Goal: Complete application form

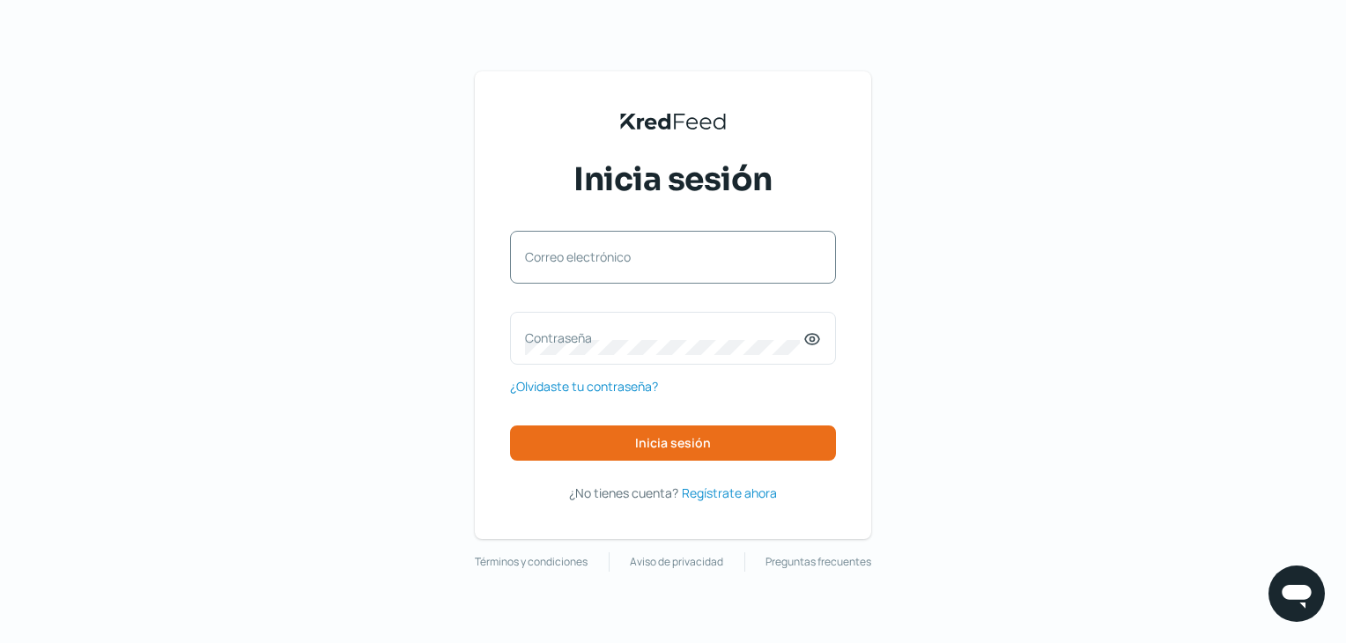
click at [610, 260] on label "Correo electrónico" at bounding box center [664, 256] width 278 height 17
click at [610, 260] on input "Correo electrónico" at bounding box center [673, 266] width 296 height 16
type input "[EMAIL_ADDRESS][DOMAIN_NAME]"
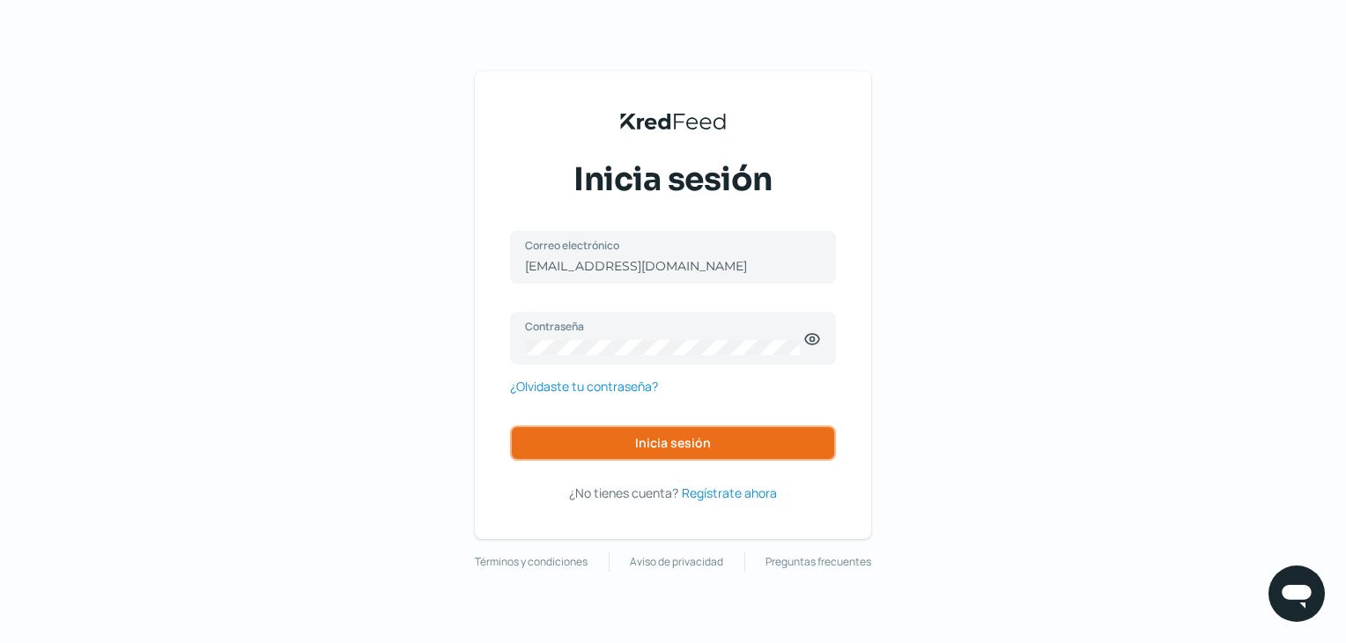
click at [683, 437] on span "Inicia sesión" at bounding box center [673, 443] width 76 height 12
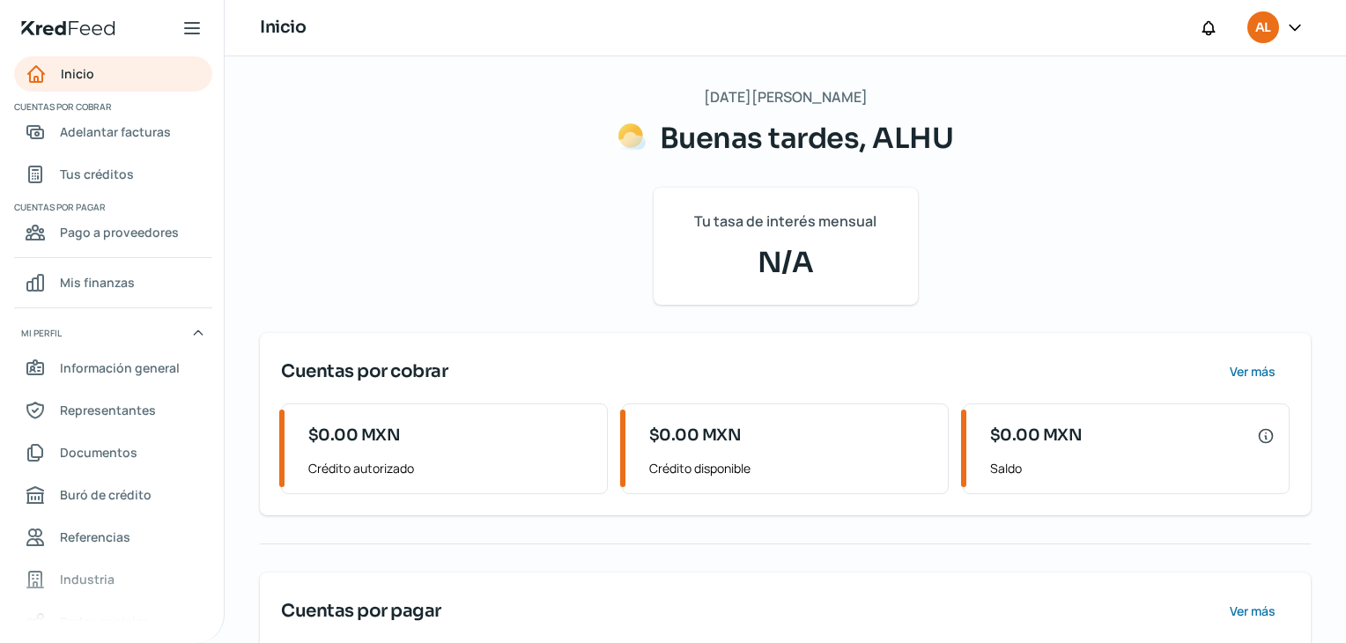
scroll to position [138, 0]
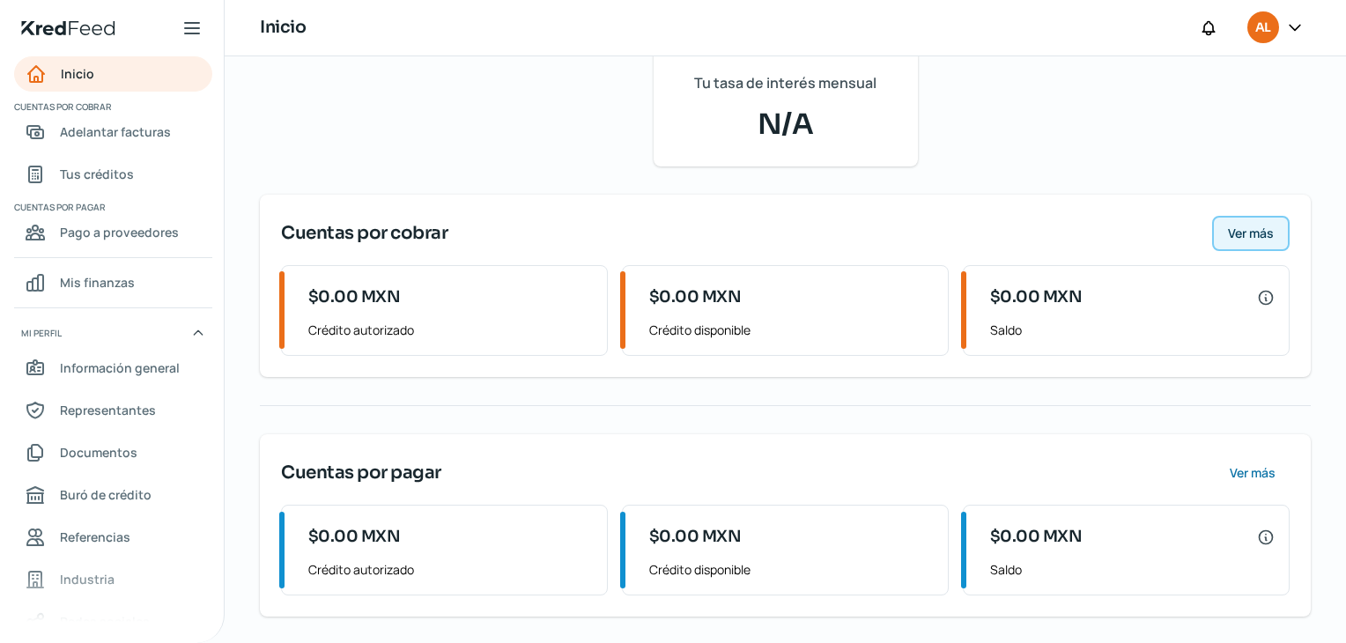
click at [1265, 234] on span "Ver más" at bounding box center [1251, 233] width 46 height 12
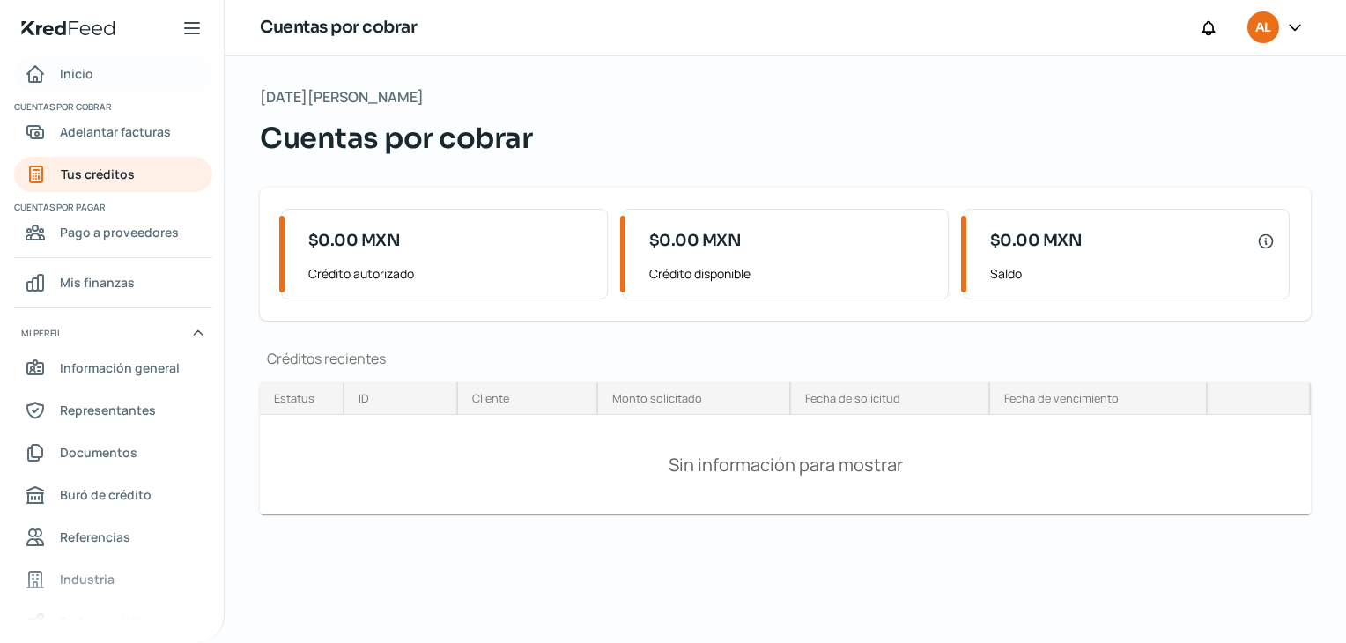
click at [87, 78] on span "Inicio" at bounding box center [76, 74] width 33 height 22
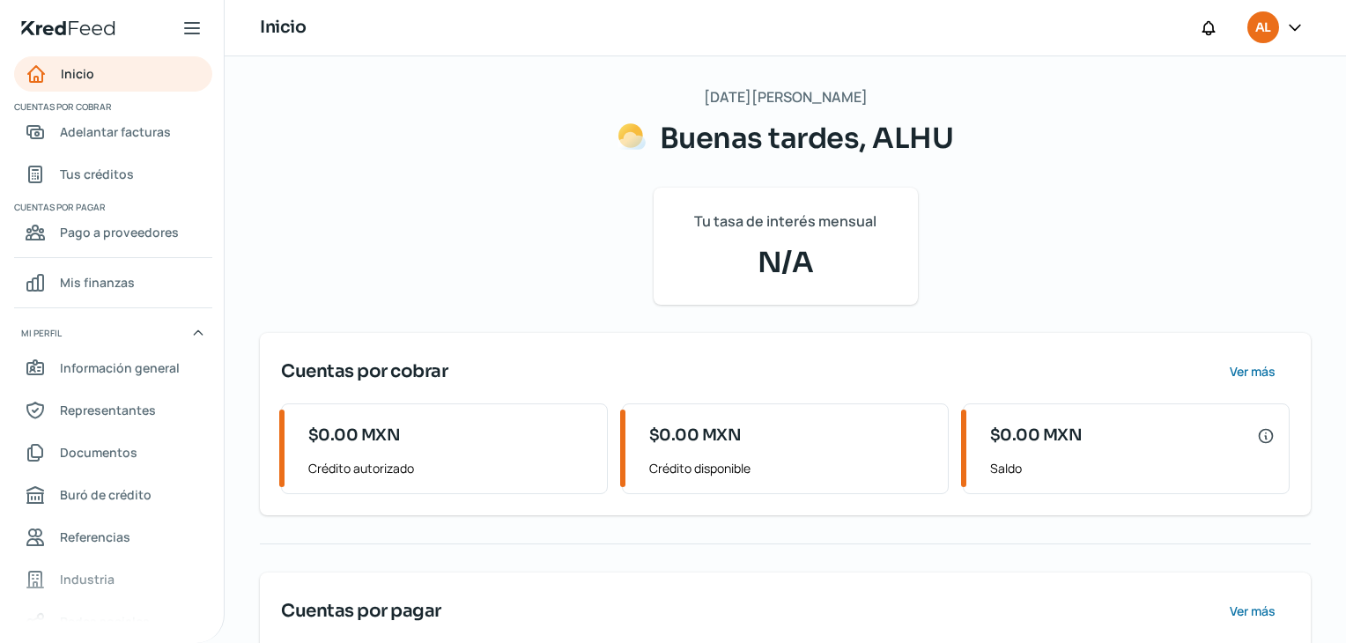
scroll to position [138, 0]
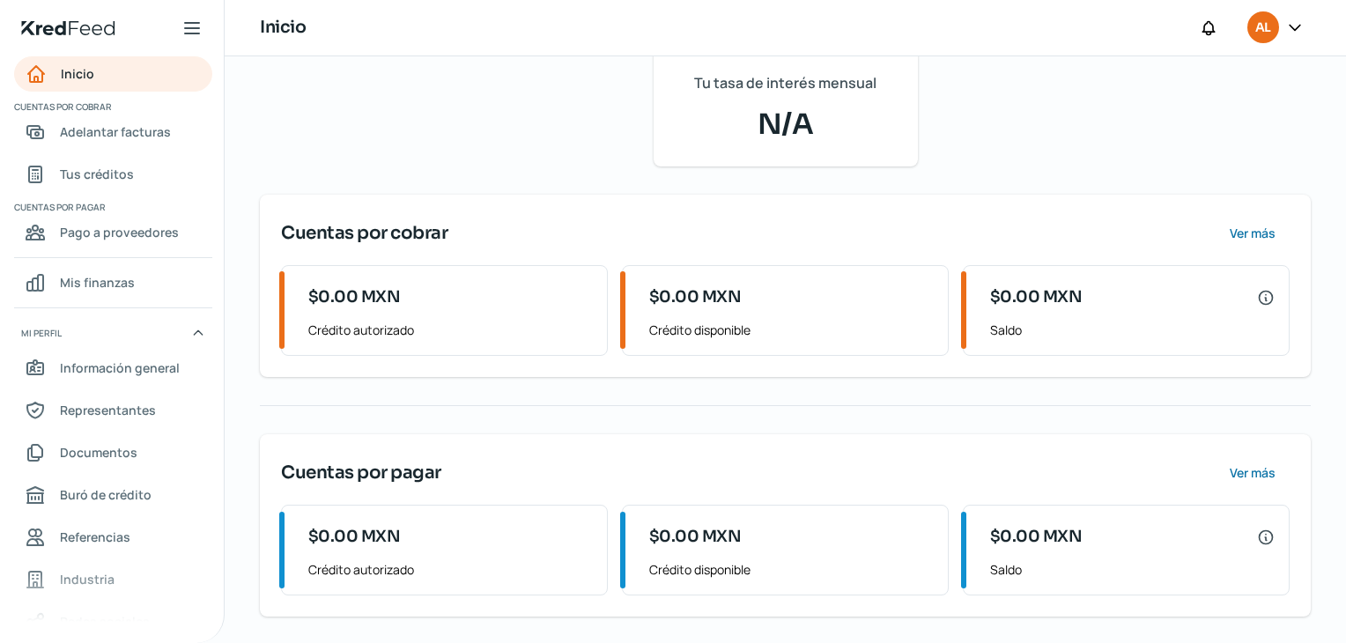
click at [483, 319] on span "Crédito autorizado" at bounding box center [450, 330] width 284 height 22
click at [460, 550] on div "$0.00 MXN" at bounding box center [450, 537] width 284 height 35
click at [1240, 469] on span "Ver más" at bounding box center [1251, 473] width 46 height 12
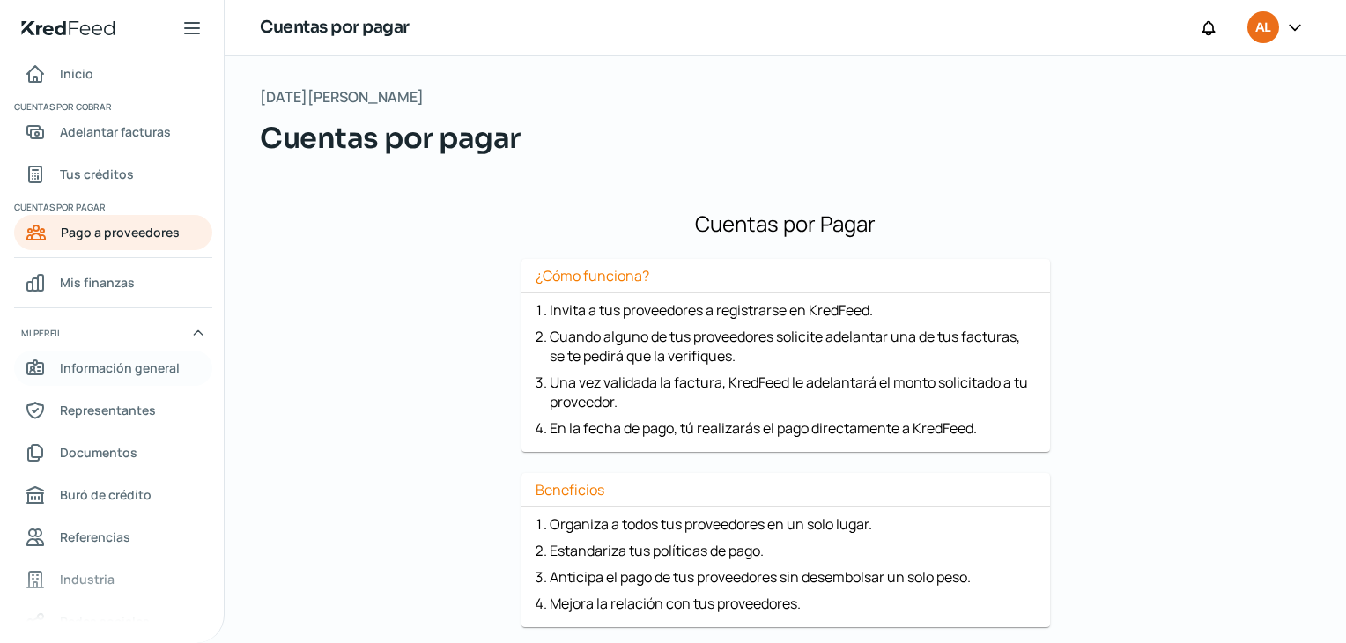
click at [139, 371] on span "Información general" at bounding box center [120, 368] width 120 height 22
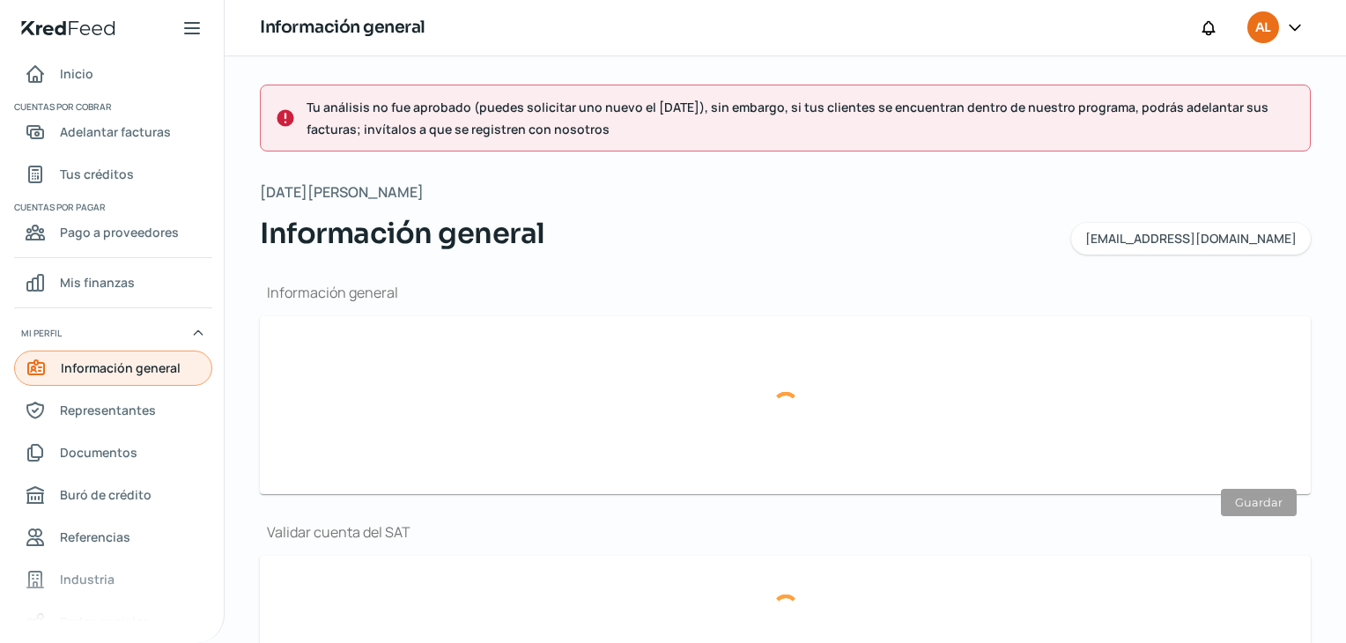
type input "[EMAIL_ADDRESS][DOMAIN_NAME]"
type input "Personas [PERSON_NAME] del régimen general"
type input "ALHU"
type input "47 - 7646 - 8856"
type input "CAC220822GGA"
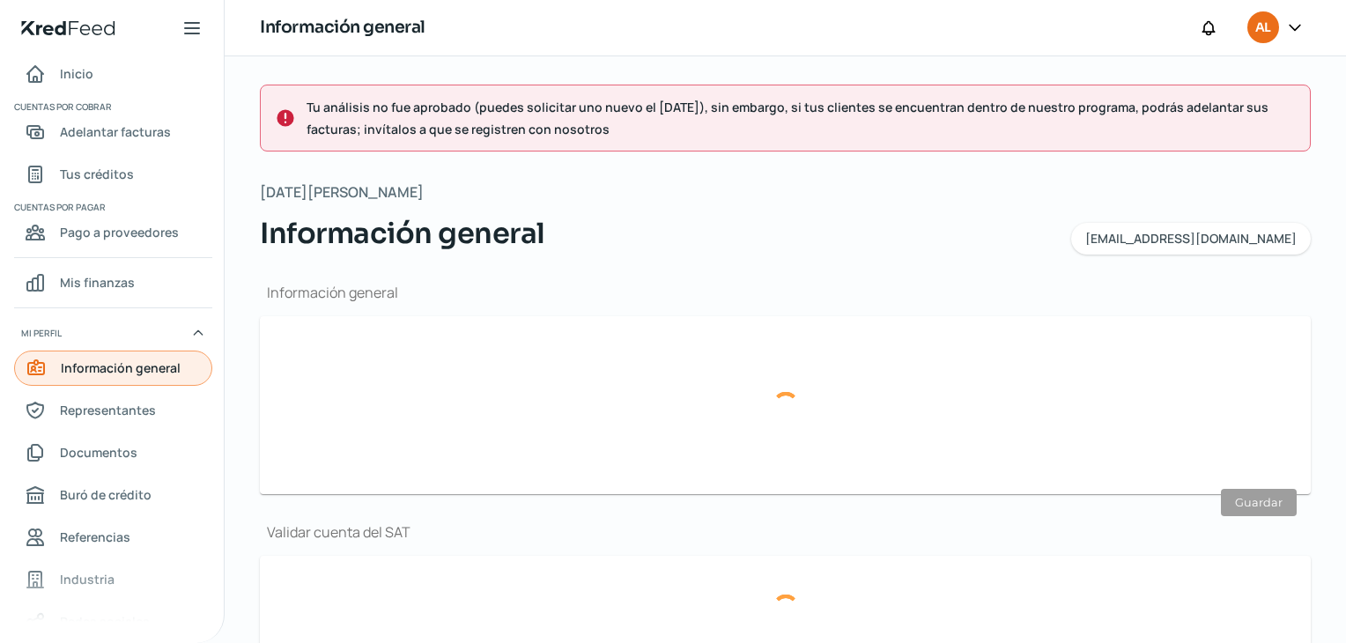
type input "MULTIVA BANCO"
type input "132180000097193349"
type input "Sigma"
type input "313"
type input "37545"
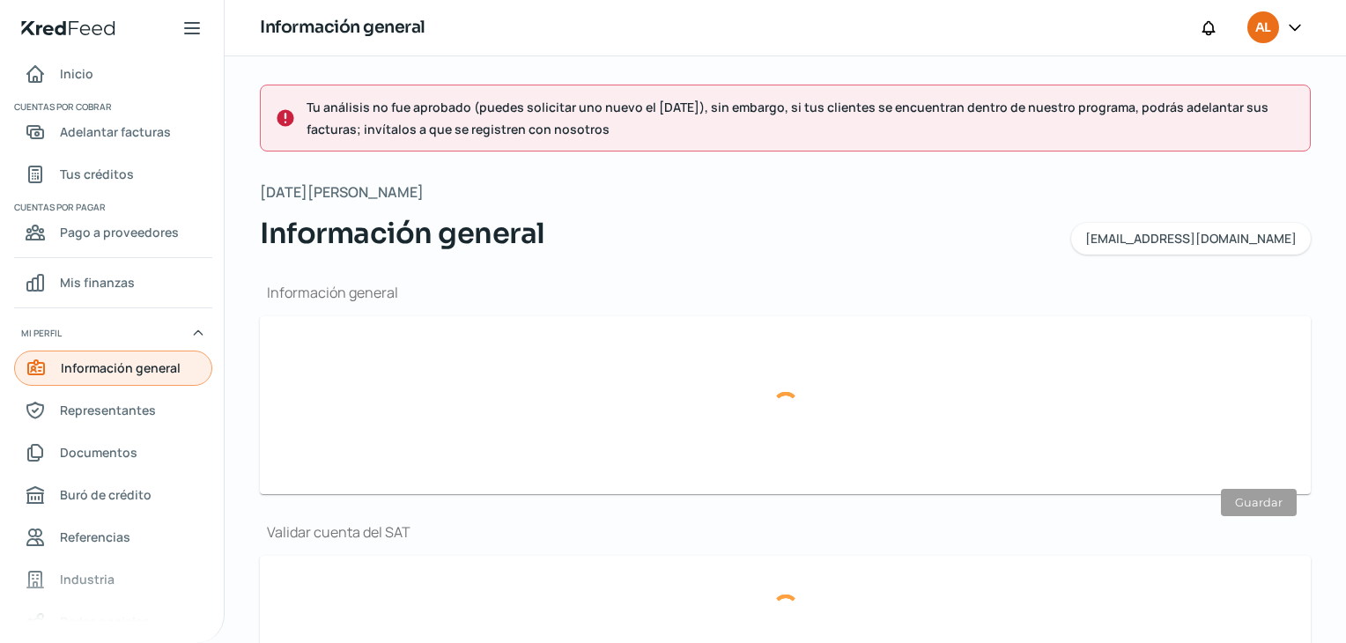
type input "Industrial Delta"
type input "León"
type input "[GEOGRAPHIC_DATA]"
type input "C933AC10-90A0-4BD1-B9E1-10358AC3C77B.pdf"
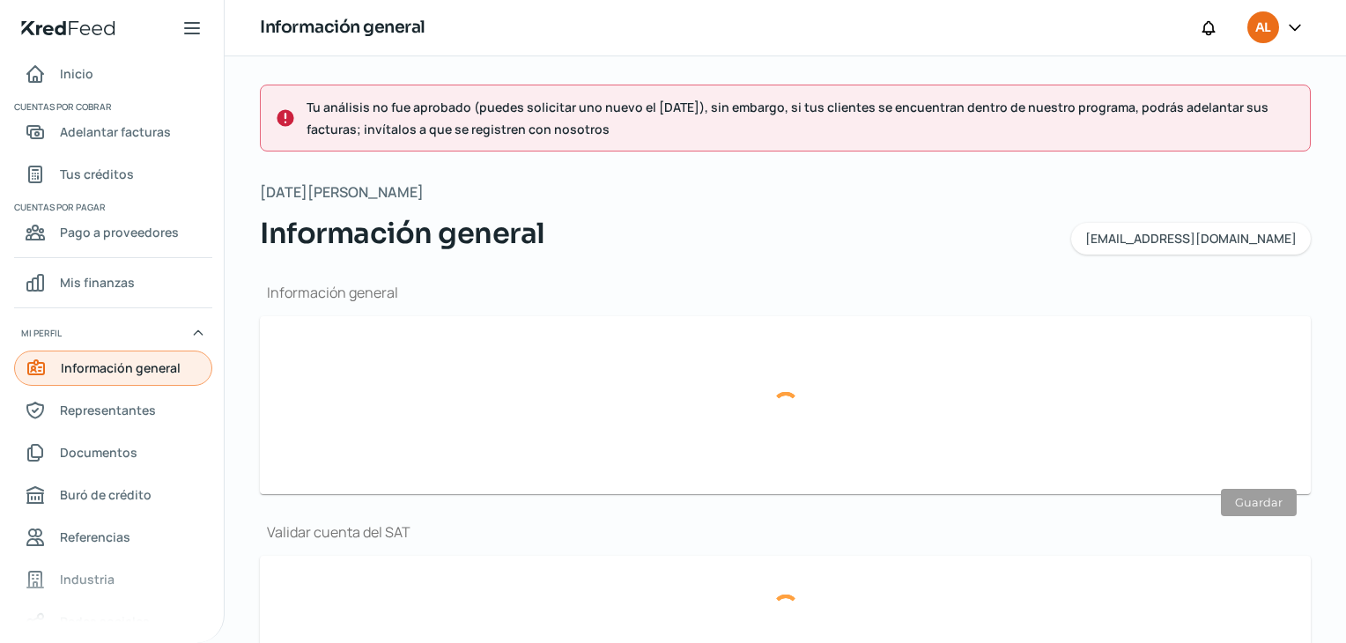
type input "Sigma"
type input "313"
type input "37545"
type input "Industrial Delta"
type input "León"
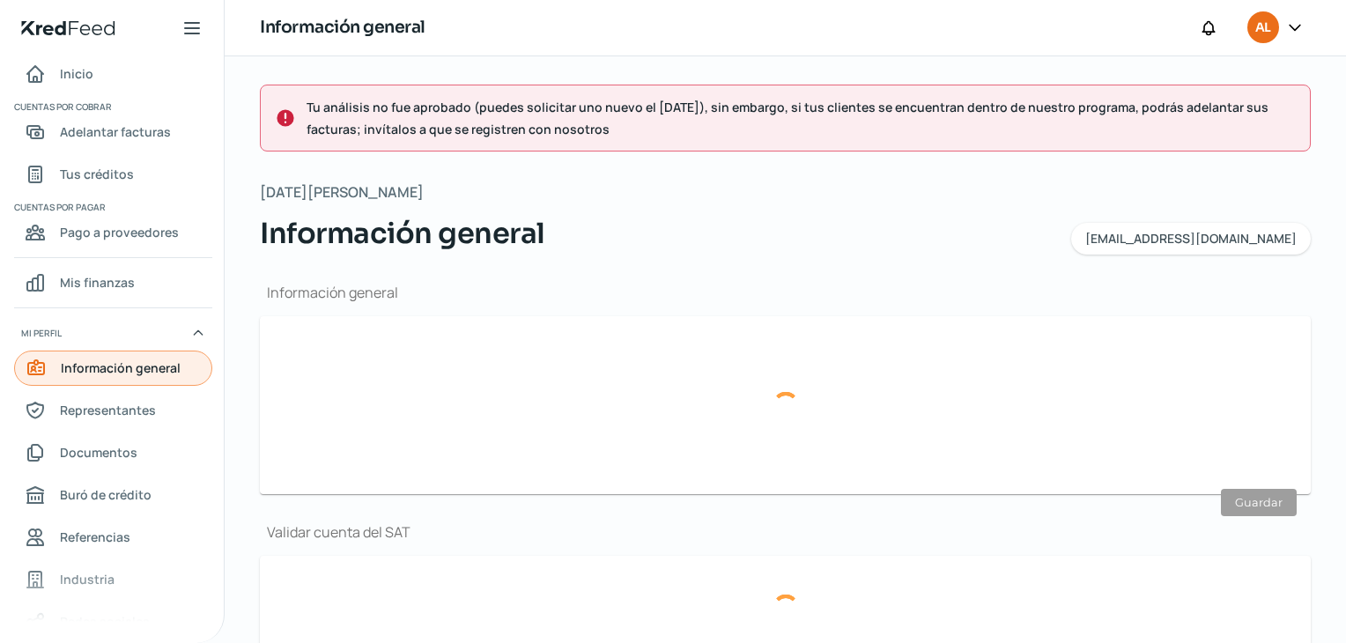
type input "[GEOGRAPHIC_DATA]"
type input "C933AC10-90A0-4BD1-B9E1-10358AC3C77B.pdf"
type input "3"
type input "0"
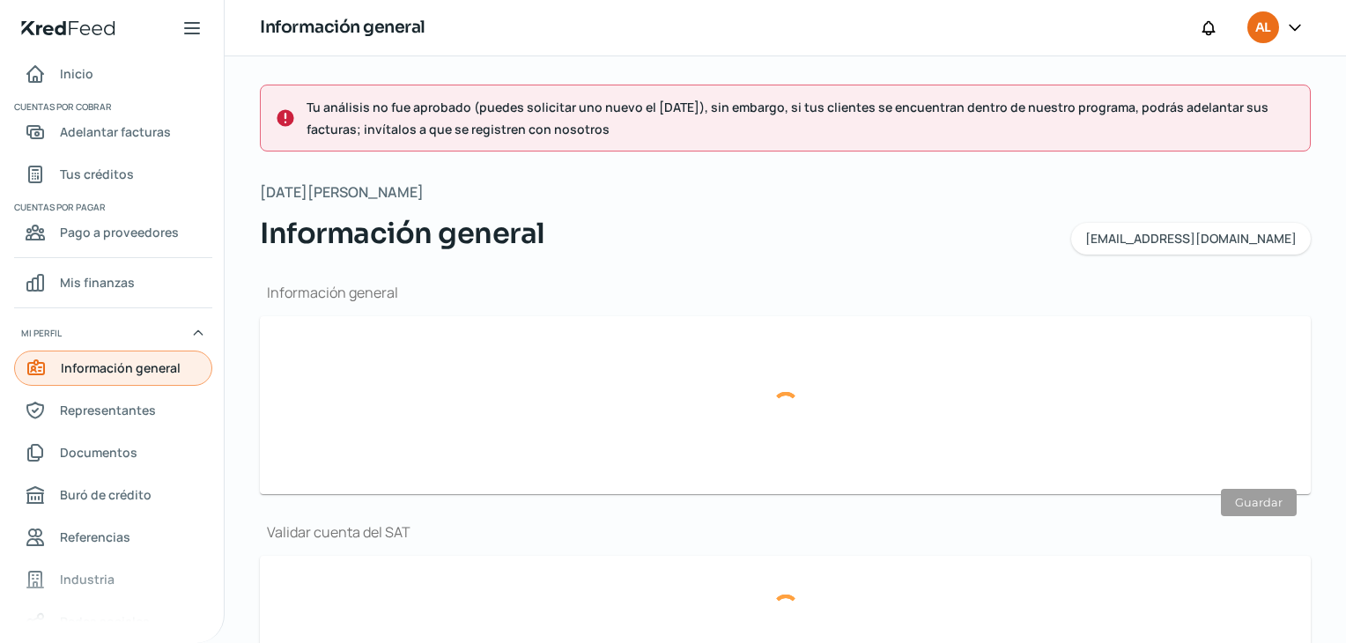
type input "Rentada"
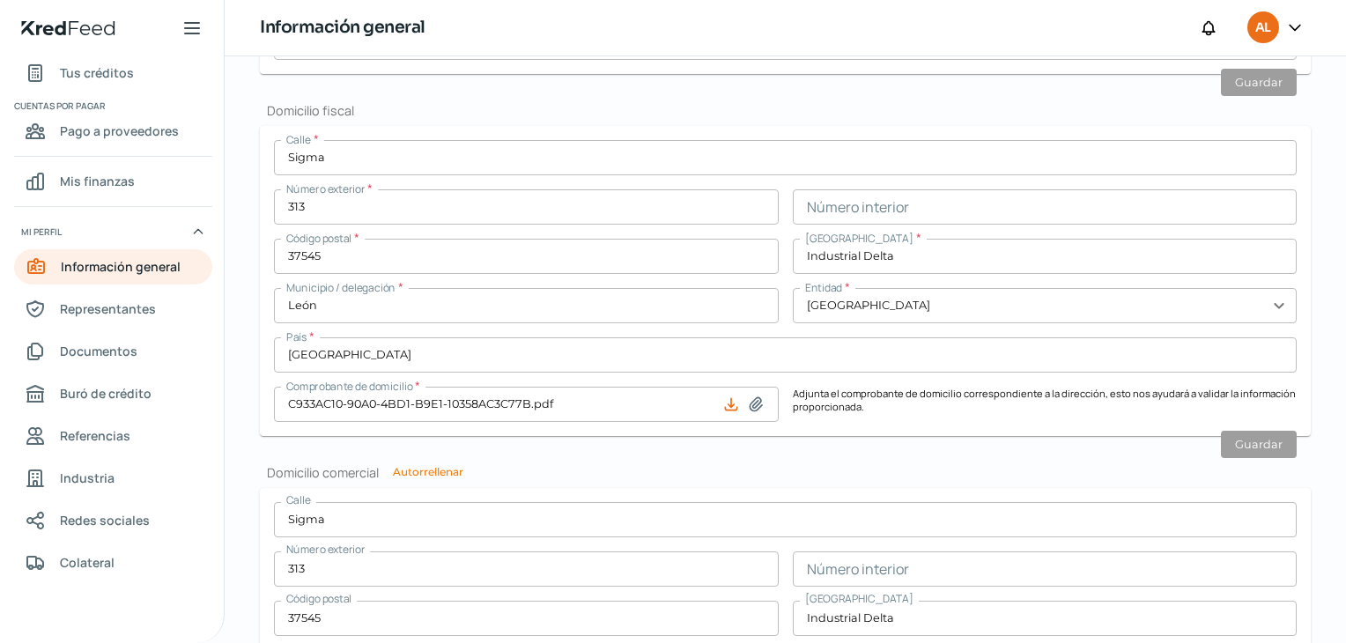
scroll to position [705, 0]
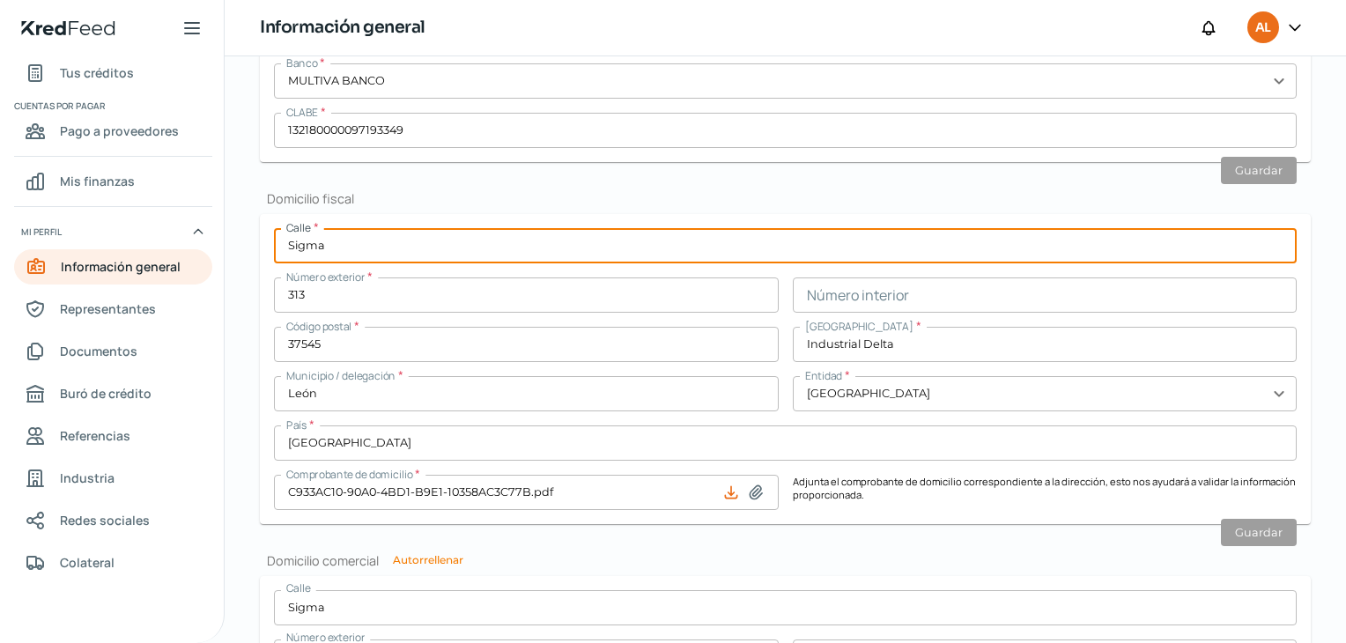
click at [351, 258] on input "Sigma" at bounding box center [785, 245] width 1023 height 35
type input "S"
type input "[PERSON_NAME]"
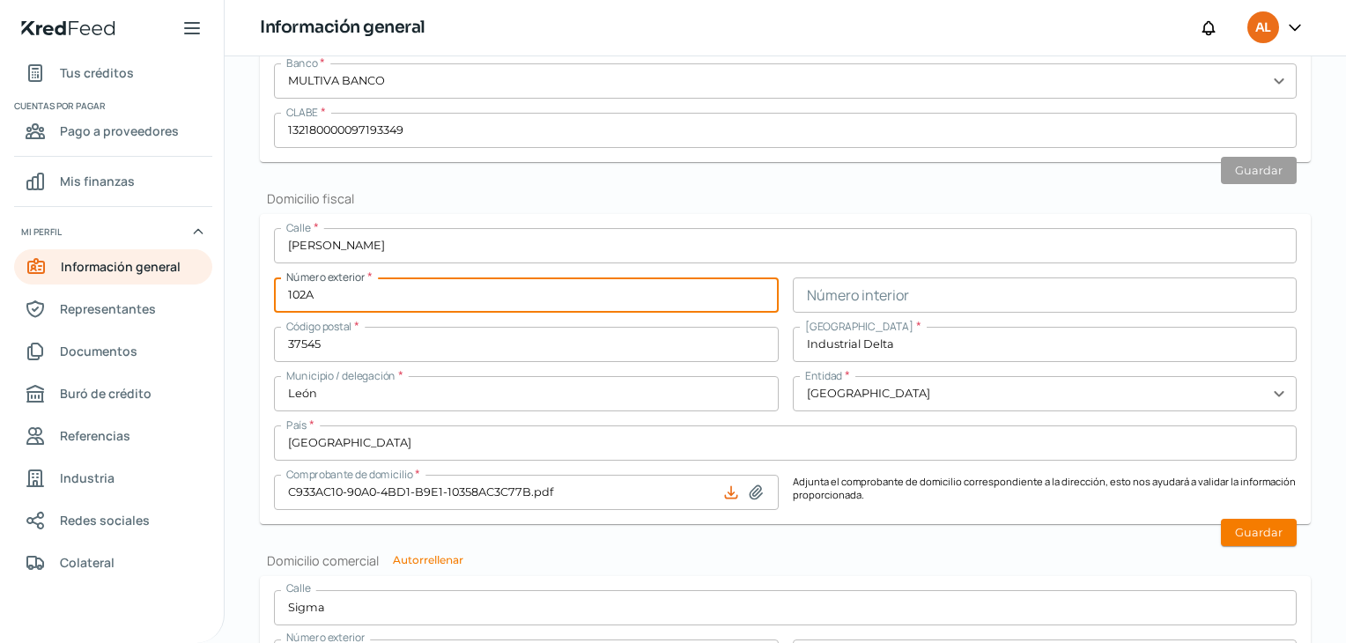
type input "102A"
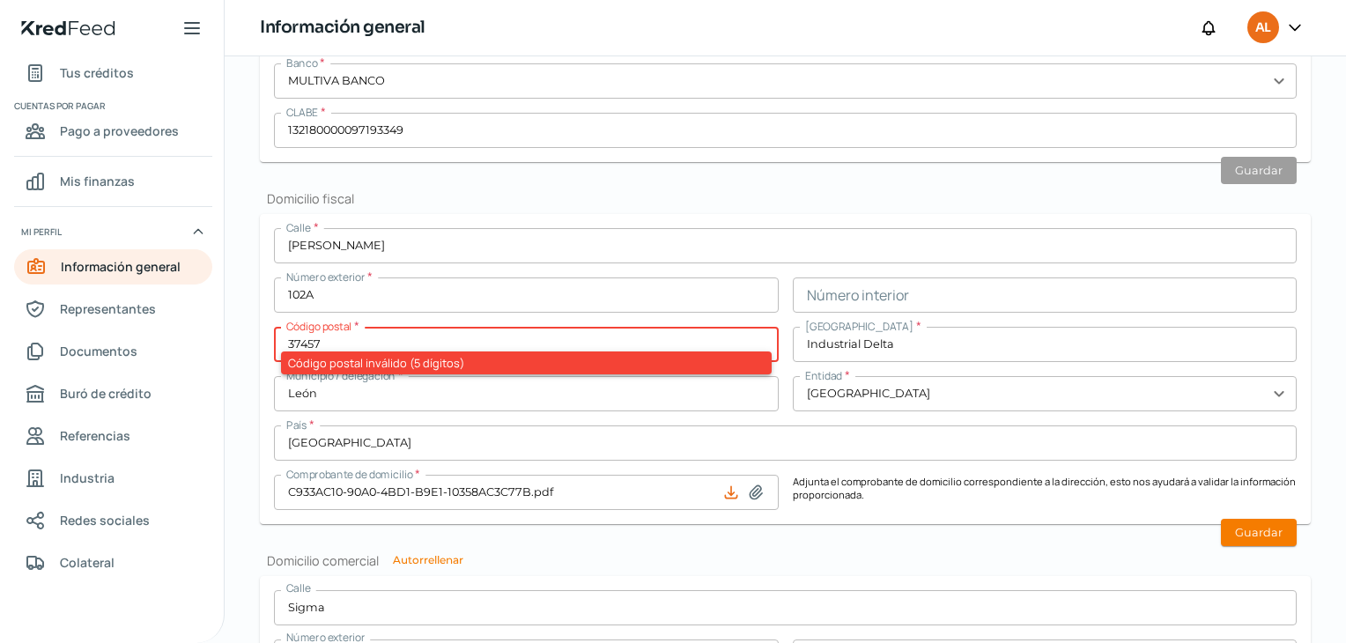
type input "37457"
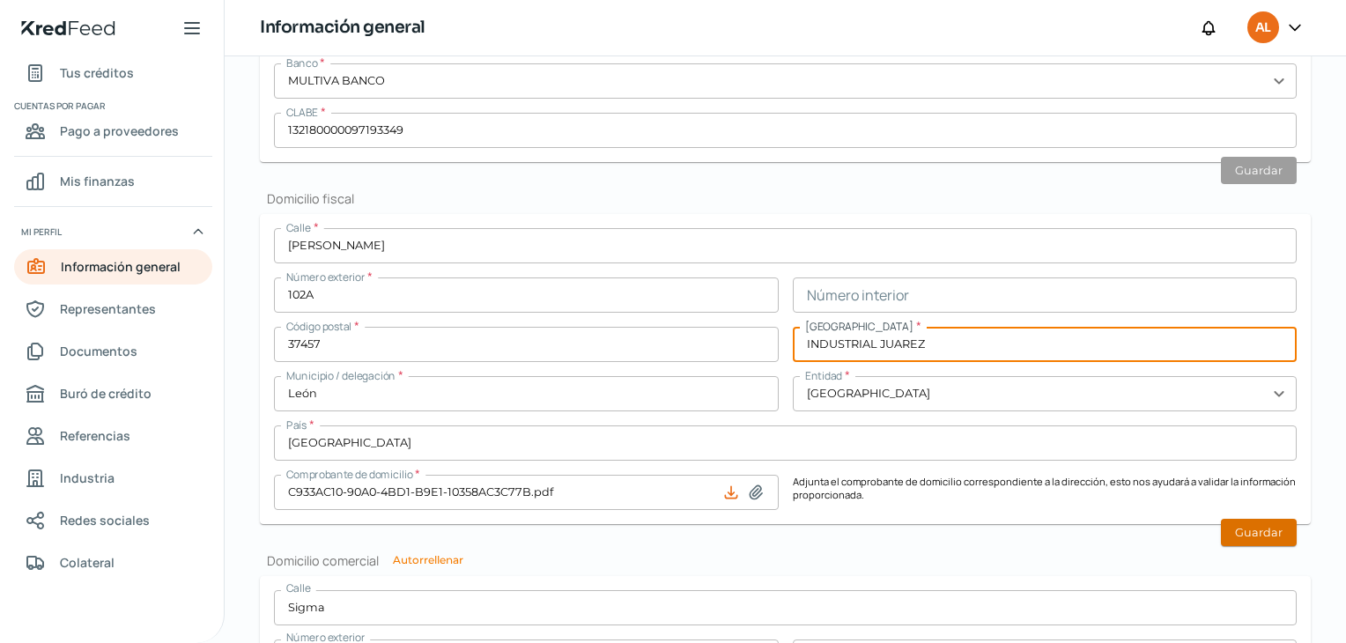
type input "INDUSTRIAL JUAREZ"
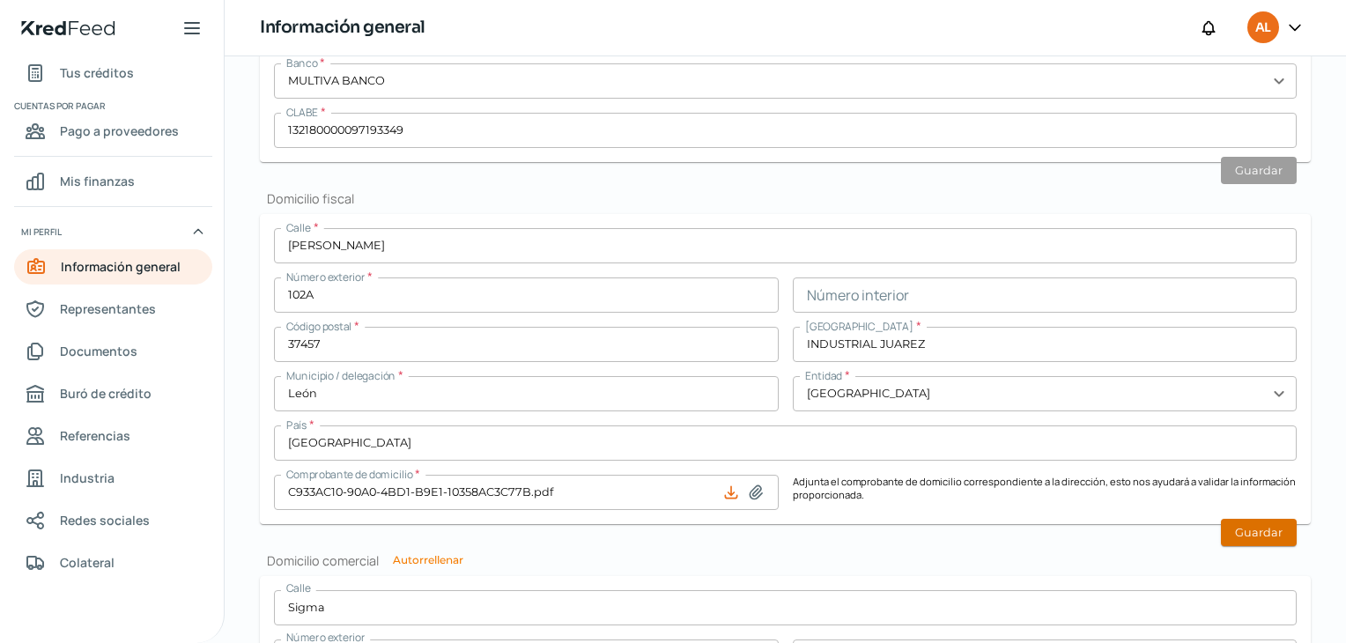
click at [1265, 535] on button "Guardar" at bounding box center [1259, 532] width 76 height 27
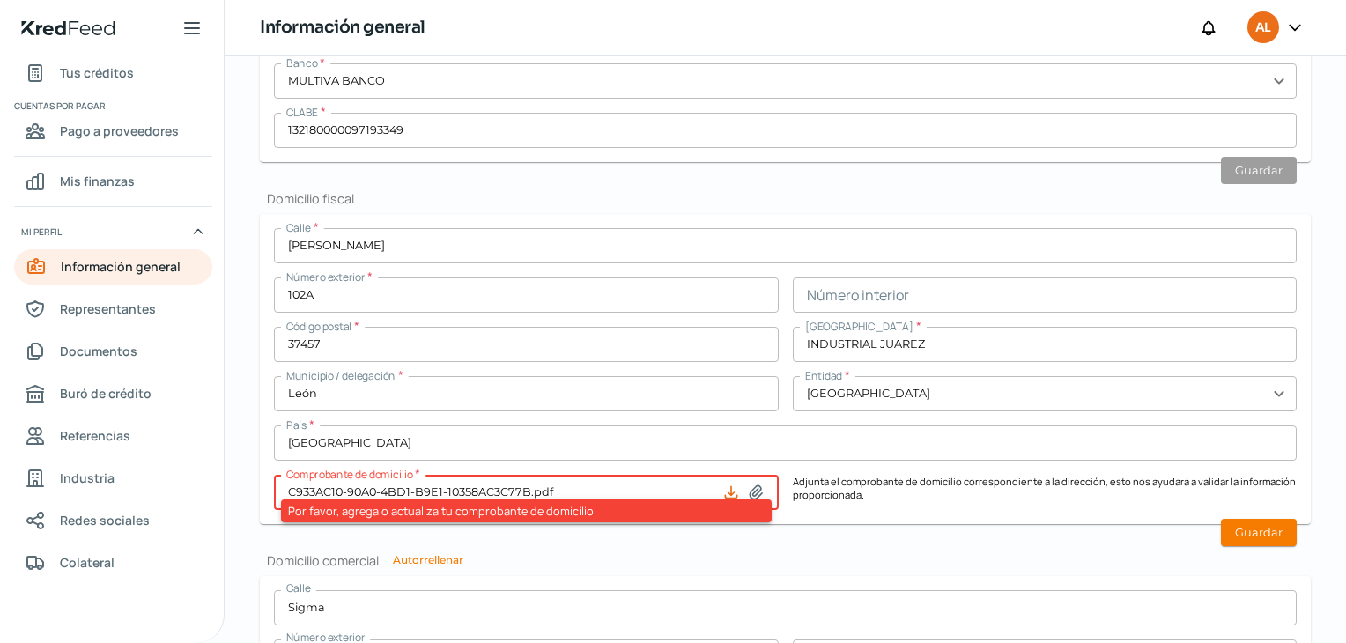
click at [753, 490] on icon at bounding box center [756, 493] width 18 height 18
type input "C:\fakepath\9746304779510037328473922505048332.pdf"
type input "9746304779510037328473922505048332.pdf"
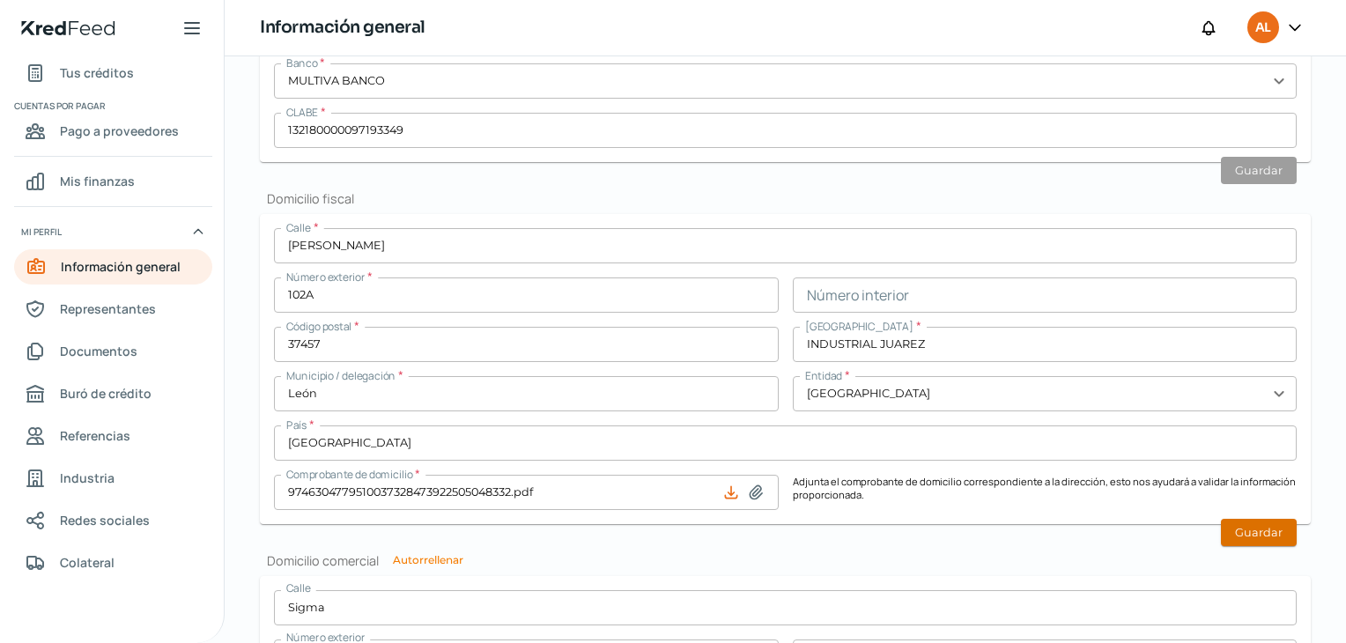
click at [1271, 538] on button "Guardar" at bounding box center [1259, 532] width 76 height 27
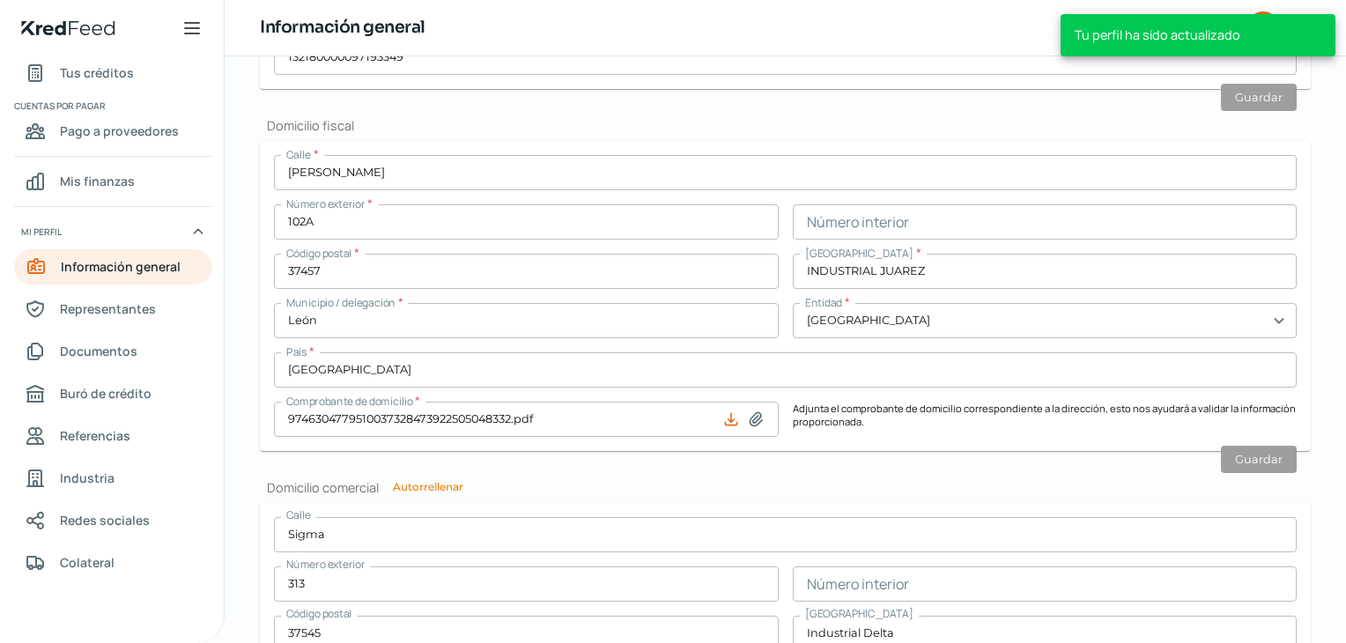
scroll to position [969, 0]
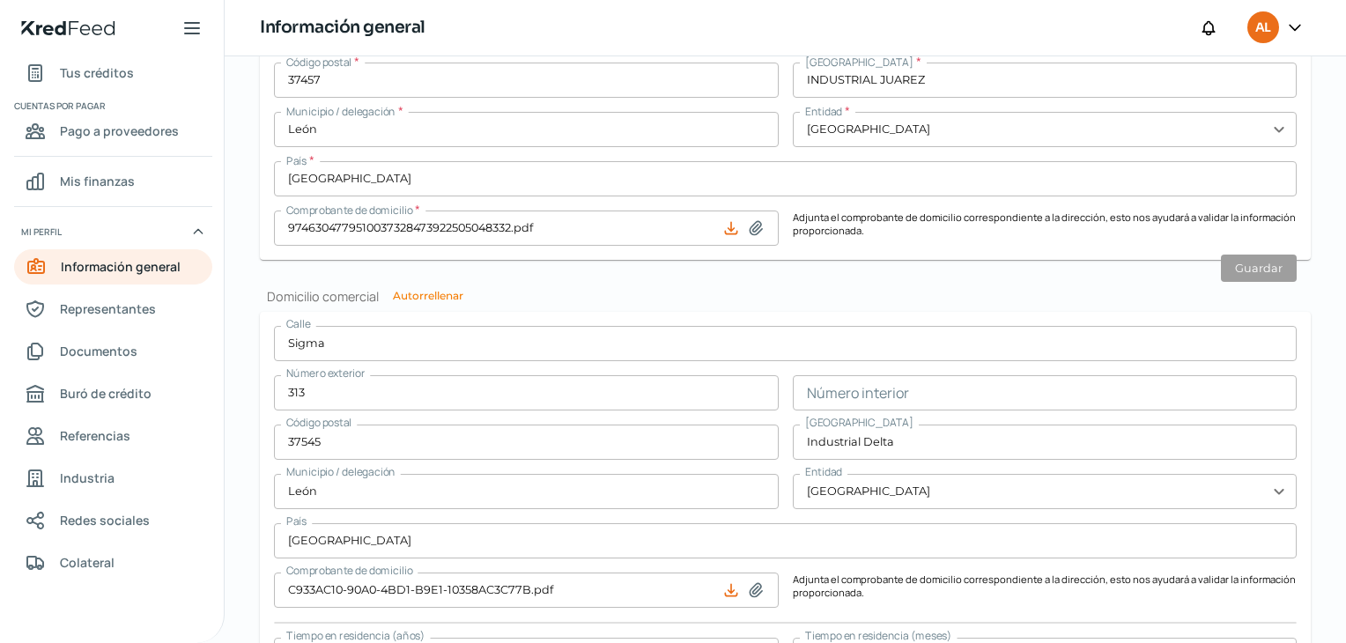
click at [426, 297] on button "Autorrellenar" at bounding box center [428, 296] width 70 height 11
type input "[PERSON_NAME]"
type input "102A"
type input "37457"
type input "INDUSTRIAL JUAREZ"
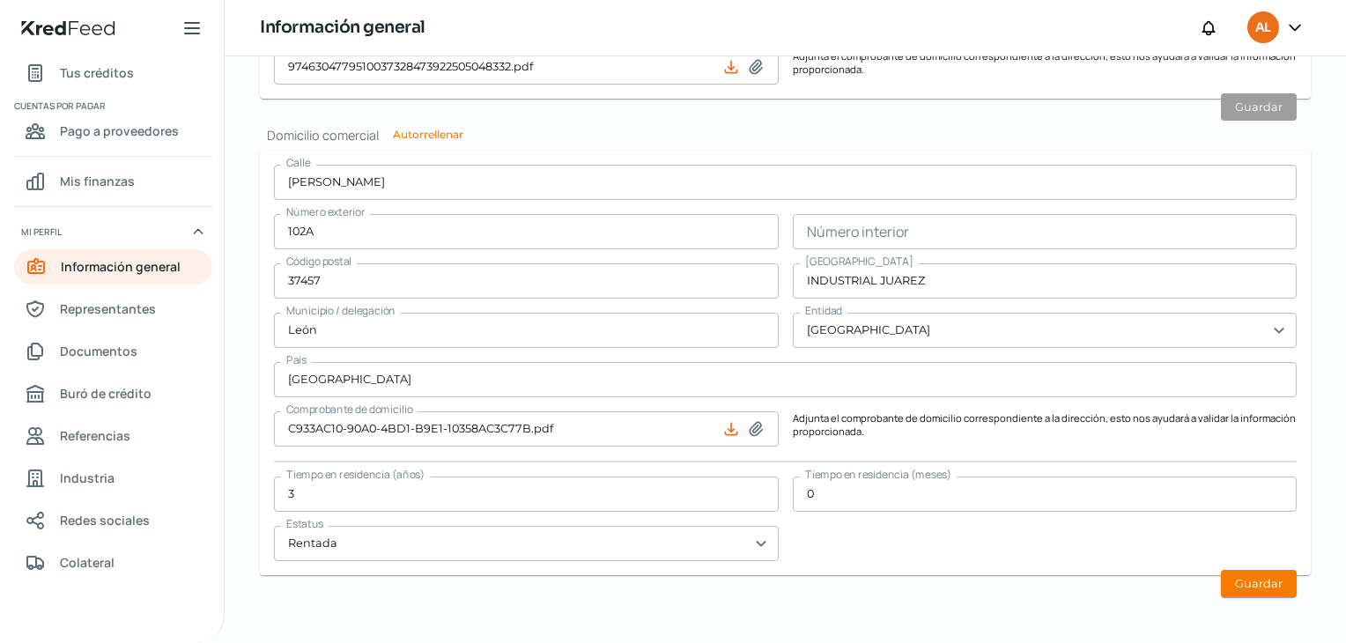
scroll to position [1131, 0]
click at [1282, 585] on button "Guardar" at bounding box center [1259, 582] width 76 height 27
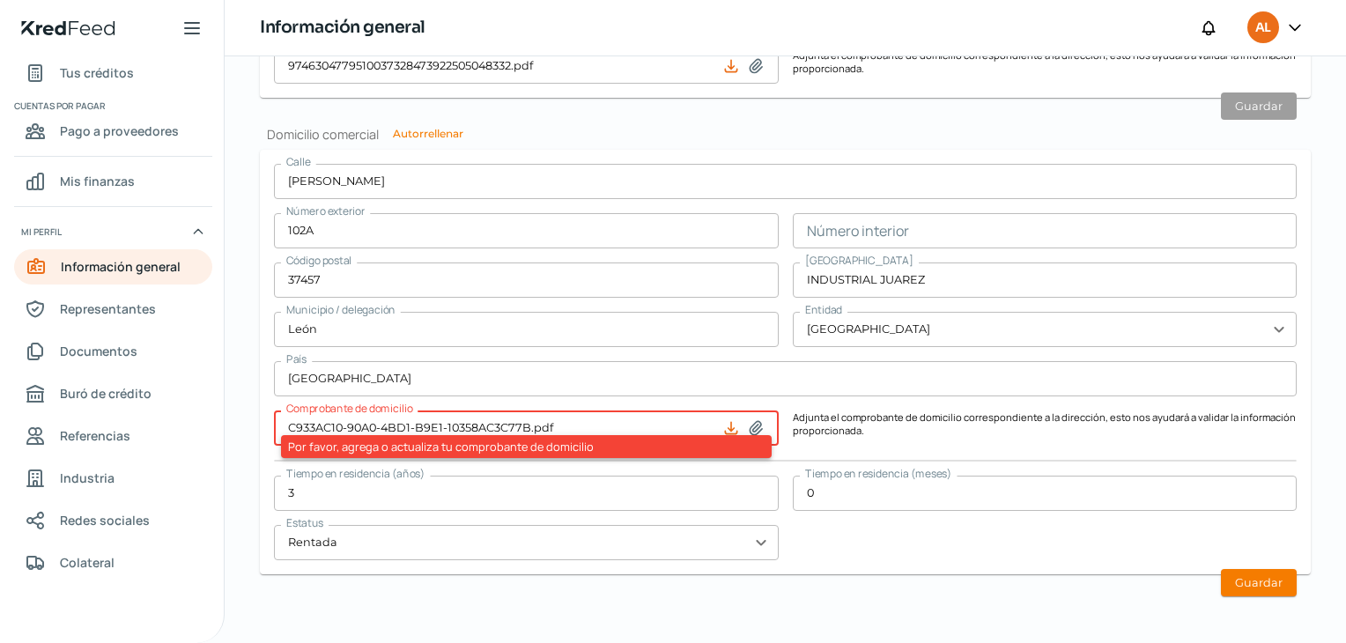
click at [754, 425] on icon at bounding box center [756, 428] width 18 height 18
type input "C:\fakepath\9746304779510037328473922505048332.pdf"
type input "9746304779510037328473922505048332.pdf"
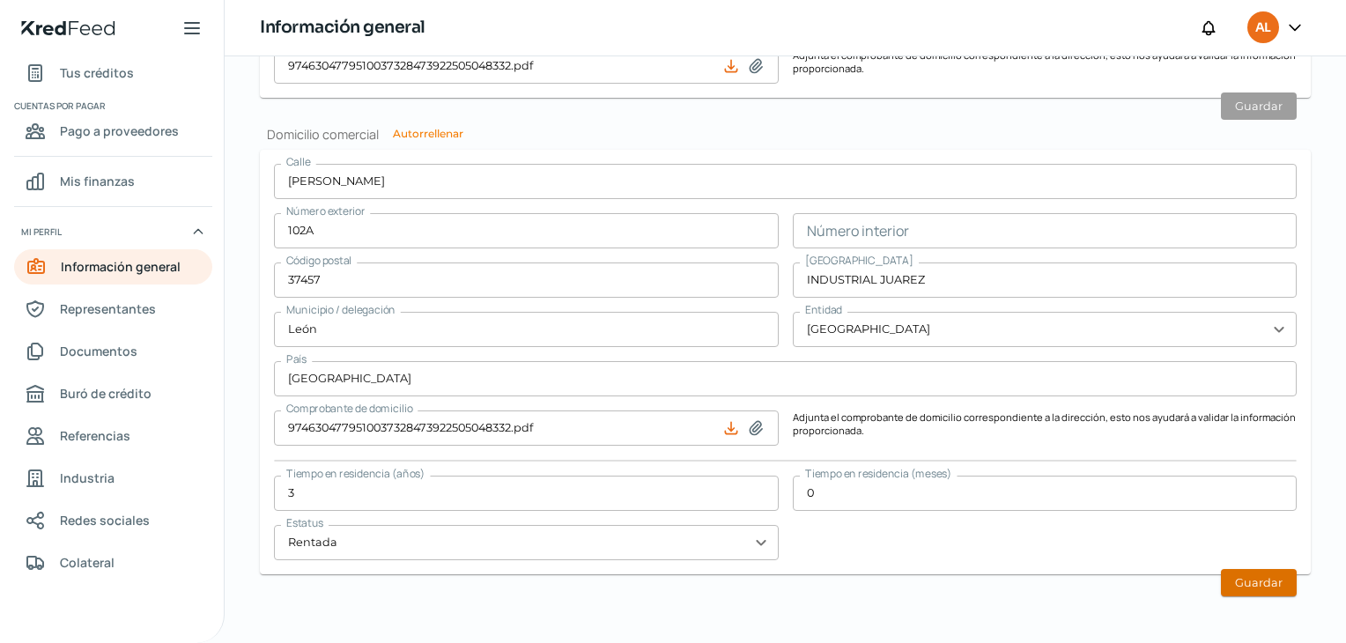
click at [1279, 577] on button "Guardar" at bounding box center [1259, 582] width 76 height 27
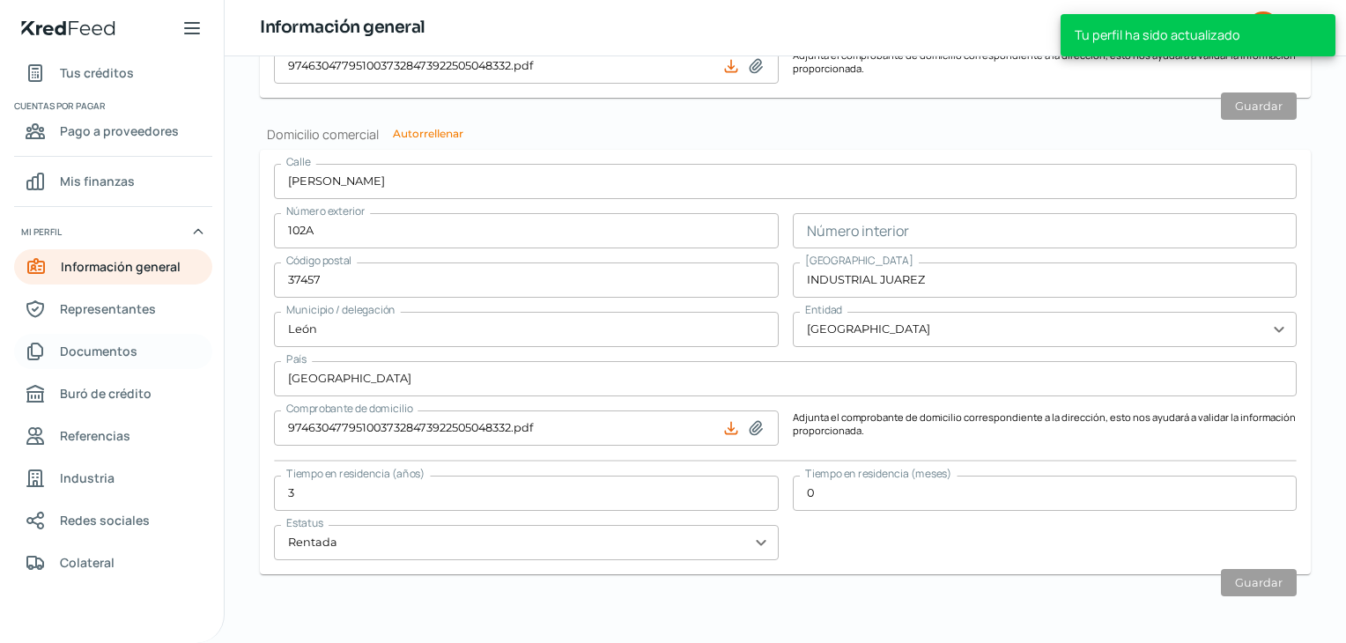
click at [114, 350] on span "Documentos" at bounding box center [99, 351] width 78 height 22
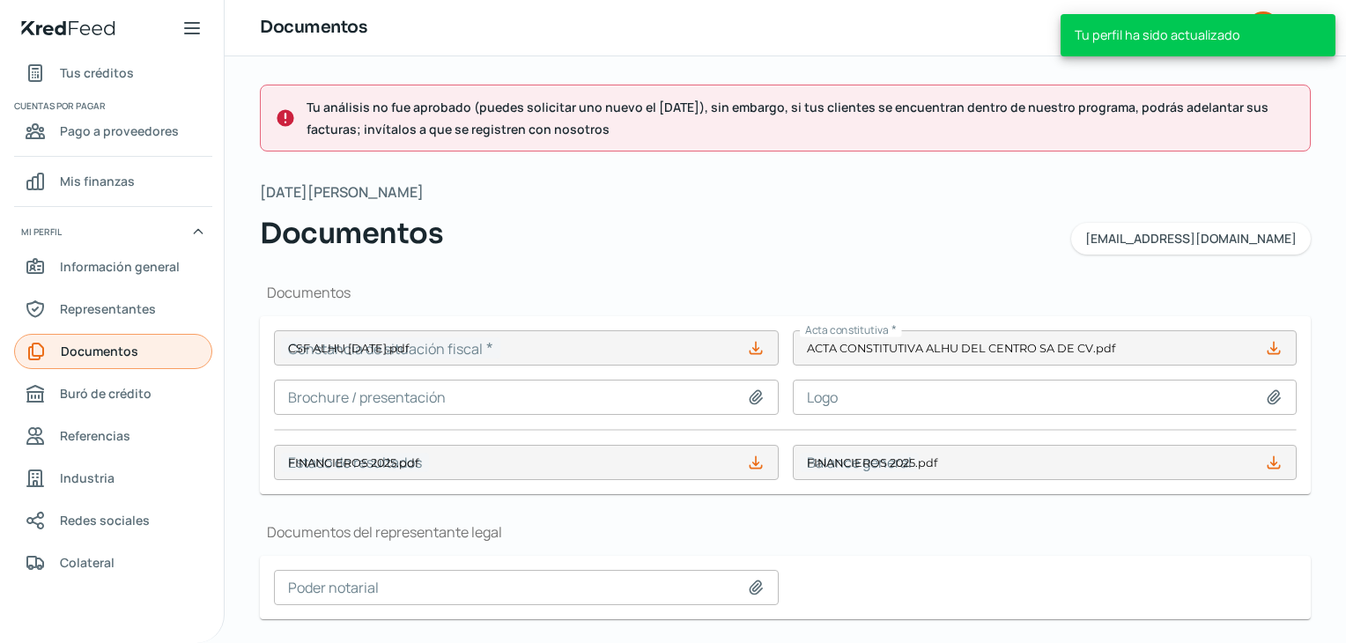
type input "CSF ALHU [DATE].pdf"
type input "FINANCIEROS 2025.pdf"
type input "00746656000119989986CH (7)[1].pdf"
type input "00746656000119989986CH (6)[1].pdf"
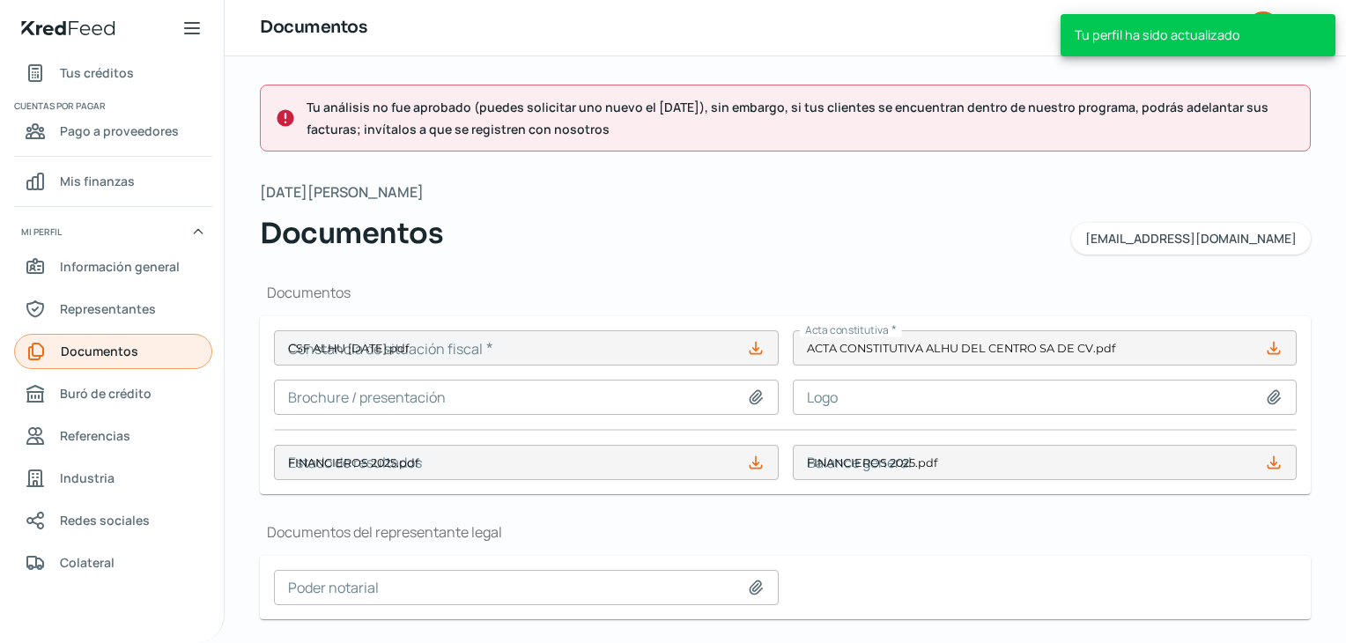
type input "EDO CTA ALHU [DATE].pdf"
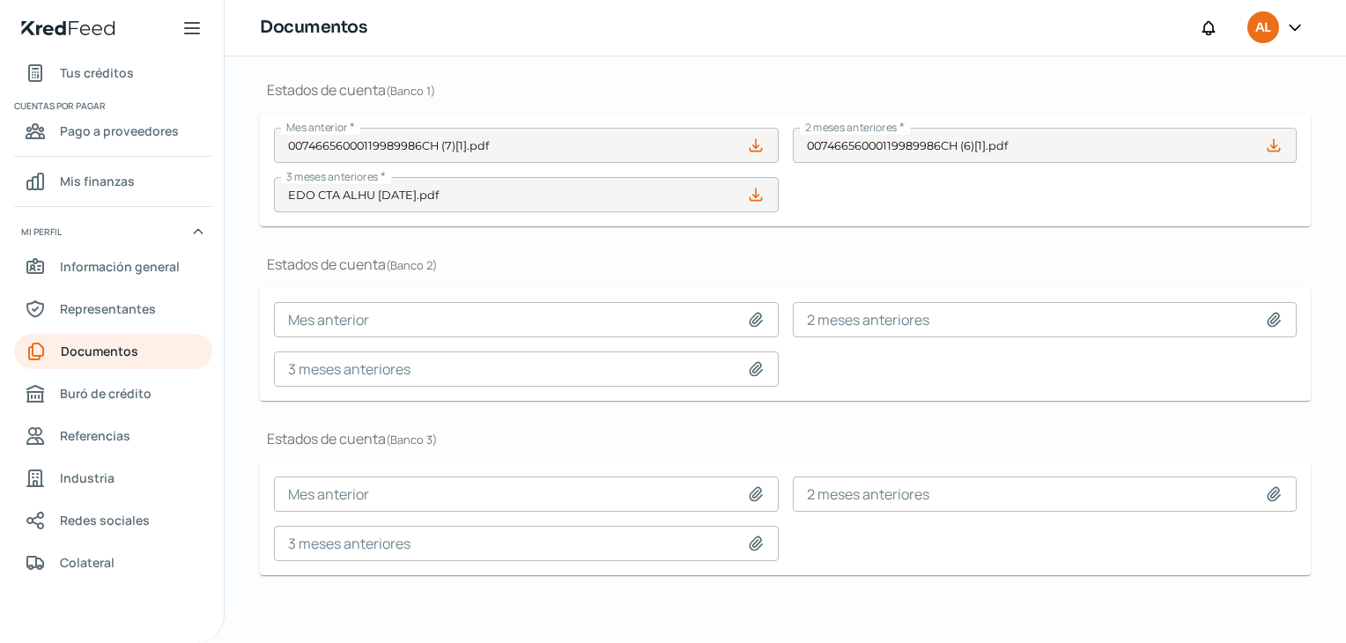
scroll to position [479, 0]
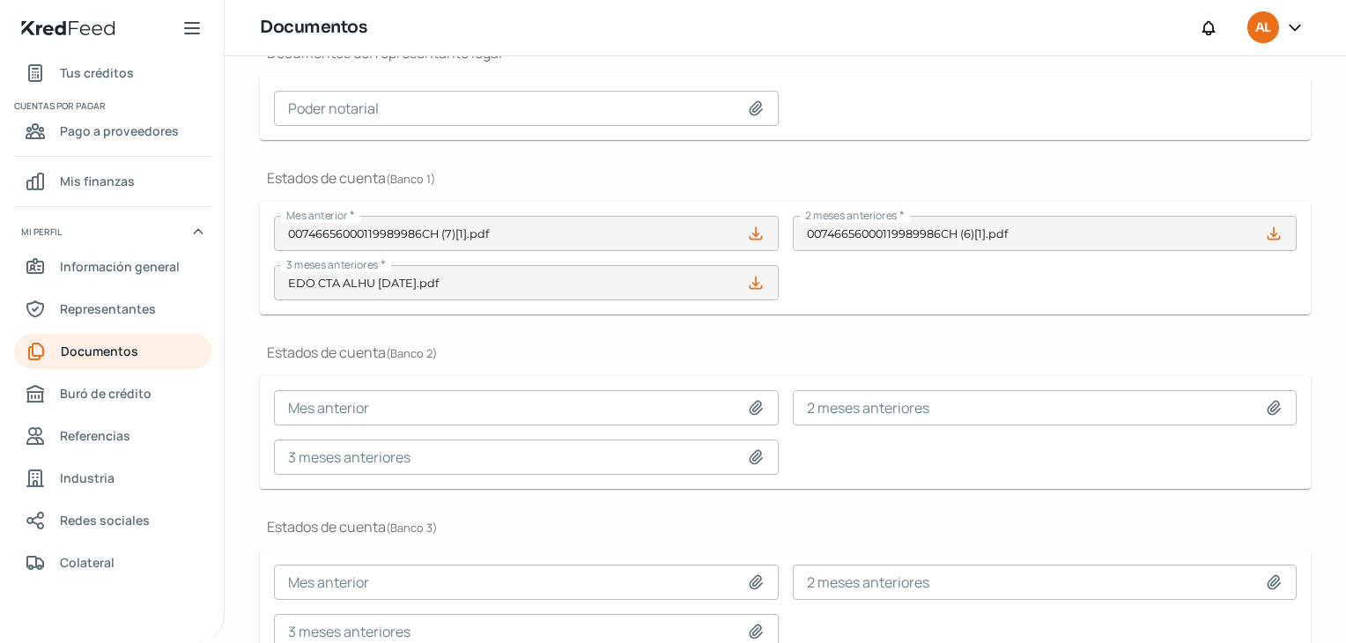
click at [754, 456] on icon at bounding box center [756, 457] width 18 height 18
type input "C:\fakepath\Estado de cuenta Mifel TDD 19082025 (2).pdf"
type input "Estado de cuenta [PERSON_NAME] TDD 19082025 (2).pdf"
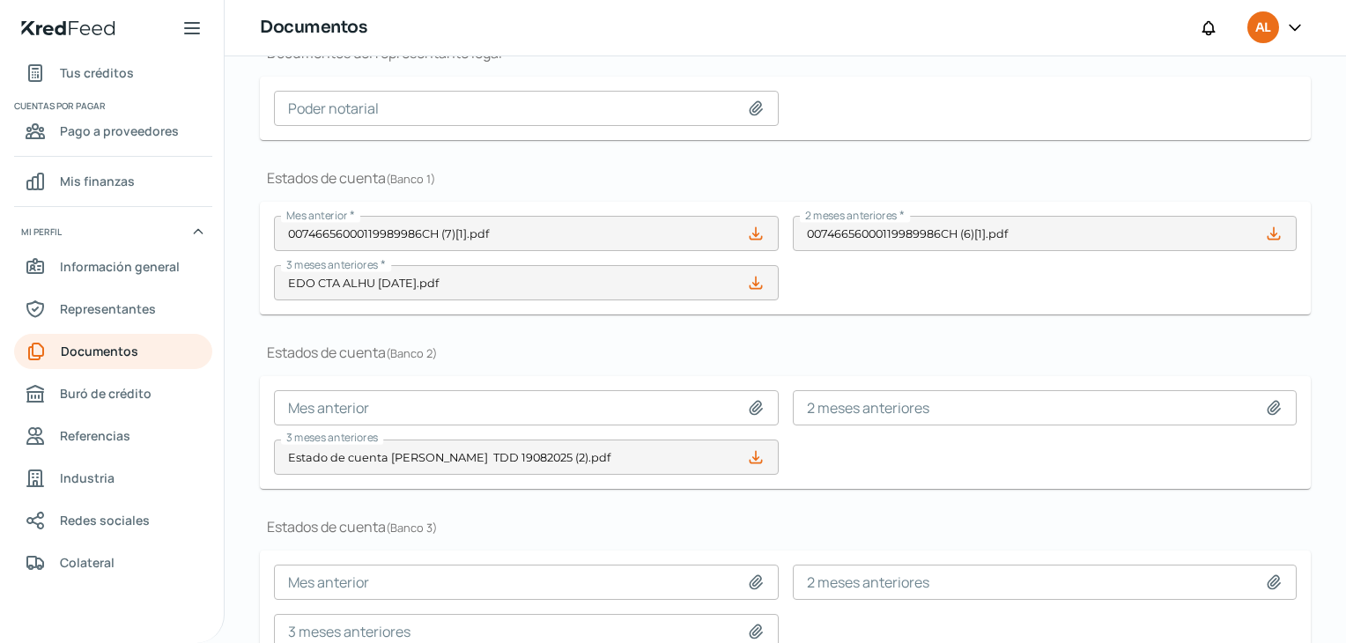
click at [754, 457] on icon at bounding box center [755, 457] width 11 height 11
click at [1272, 405] on icon at bounding box center [1273, 408] width 12 height 13
type input "C:\fakepath\Estado de cuenta Mifel TDD 19082025 (2).pdf"
type input "Estado de cuenta [PERSON_NAME] TDD 19082025 (2).pdf"
click at [755, 403] on icon at bounding box center [756, 408] width 18 height 18
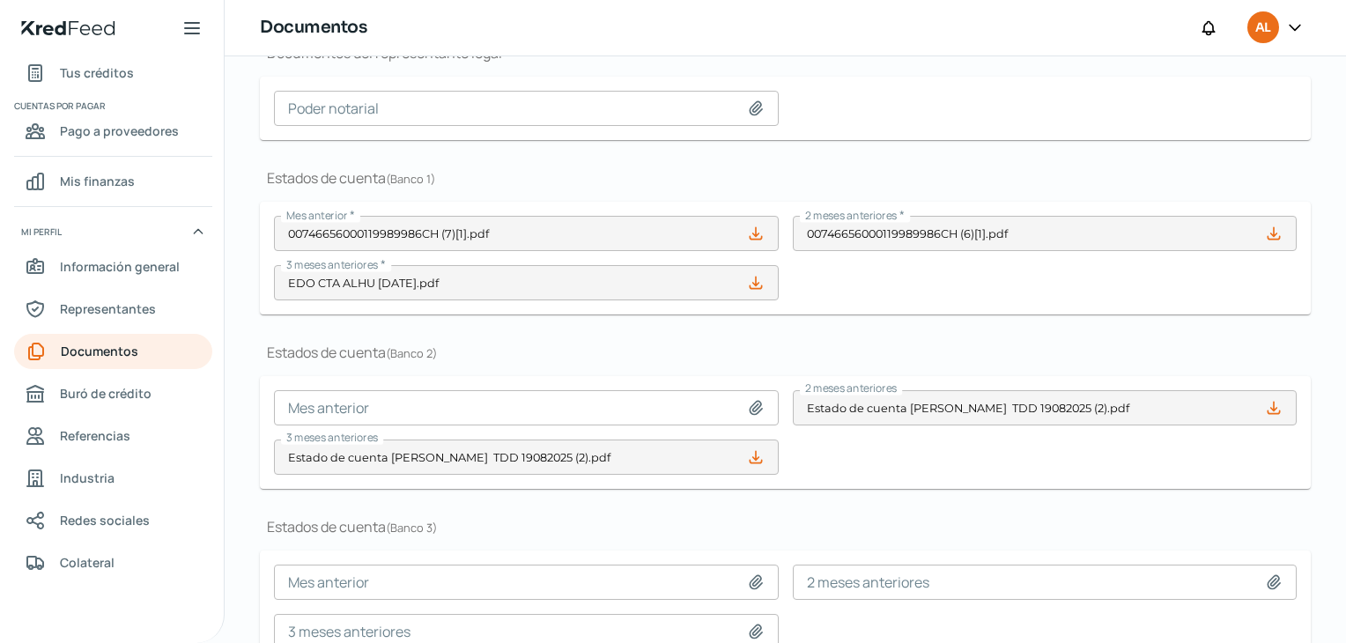
type input "C:\fakepath\Estado de cuenta Mifel TDD 19082025 (1).pdf"
type input "Estado de cuenta [PERSON_NAME] TDD 19082025 (1).pdf"
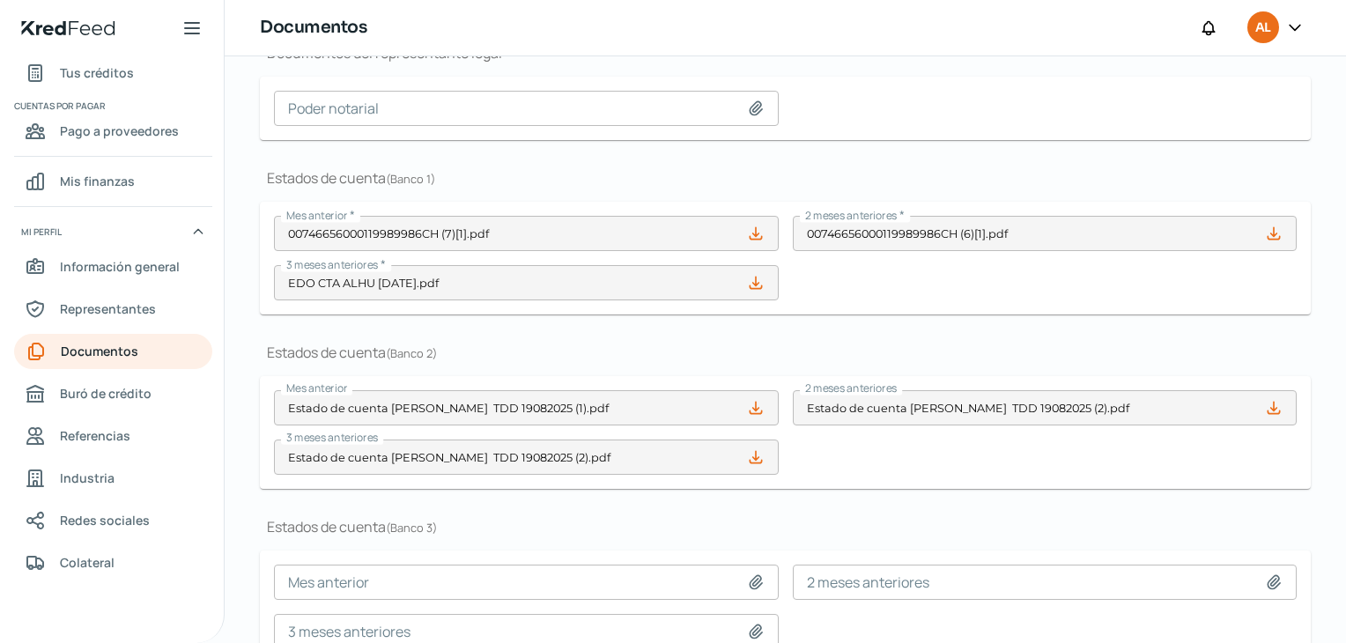
click at [752, 283] on icon at bounding box center [756, 283] width 18 height 18
click at [757, 281] on icon at bounding box center [755, 282] width 11 height 11
click at [1277, 410] on icon at bounding box center [1274, 408] width 18 height 18
click at [753, 410] on icon at bounding box center [756, 408] width 18 height 18
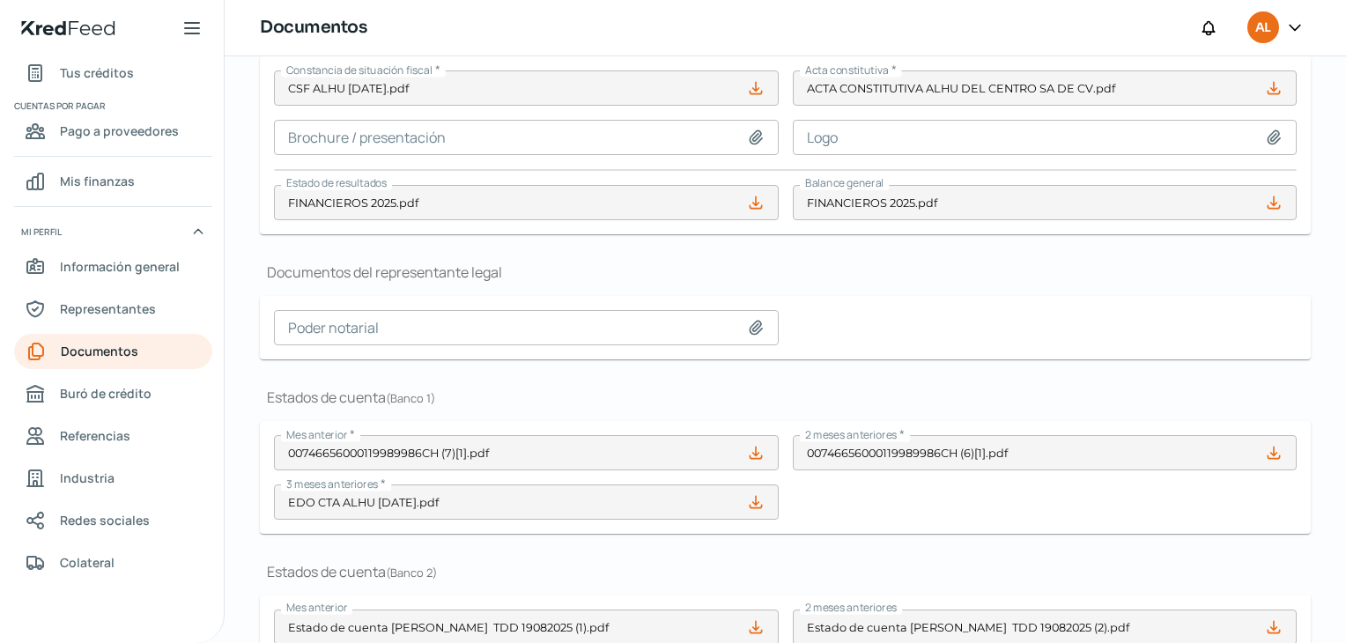
scroll to position [215, 0]
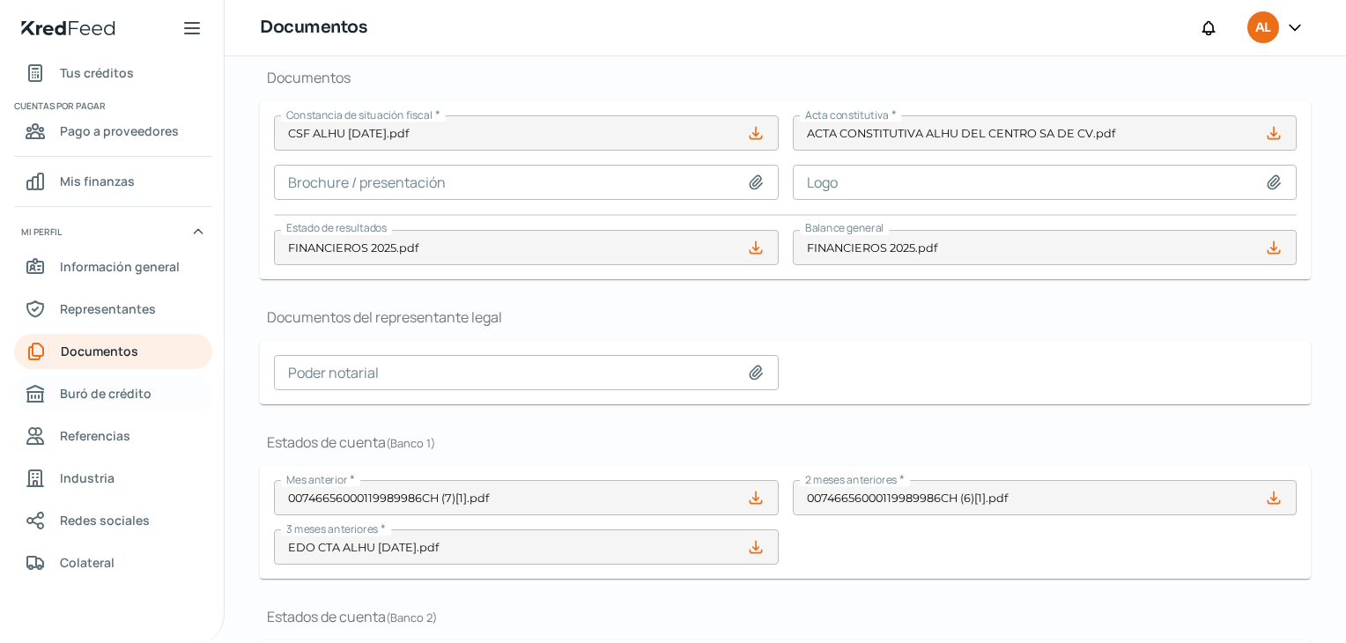
click at [119, 392] on span "Buró de crédito" at bounding box center [106, 393] width 92 height 22
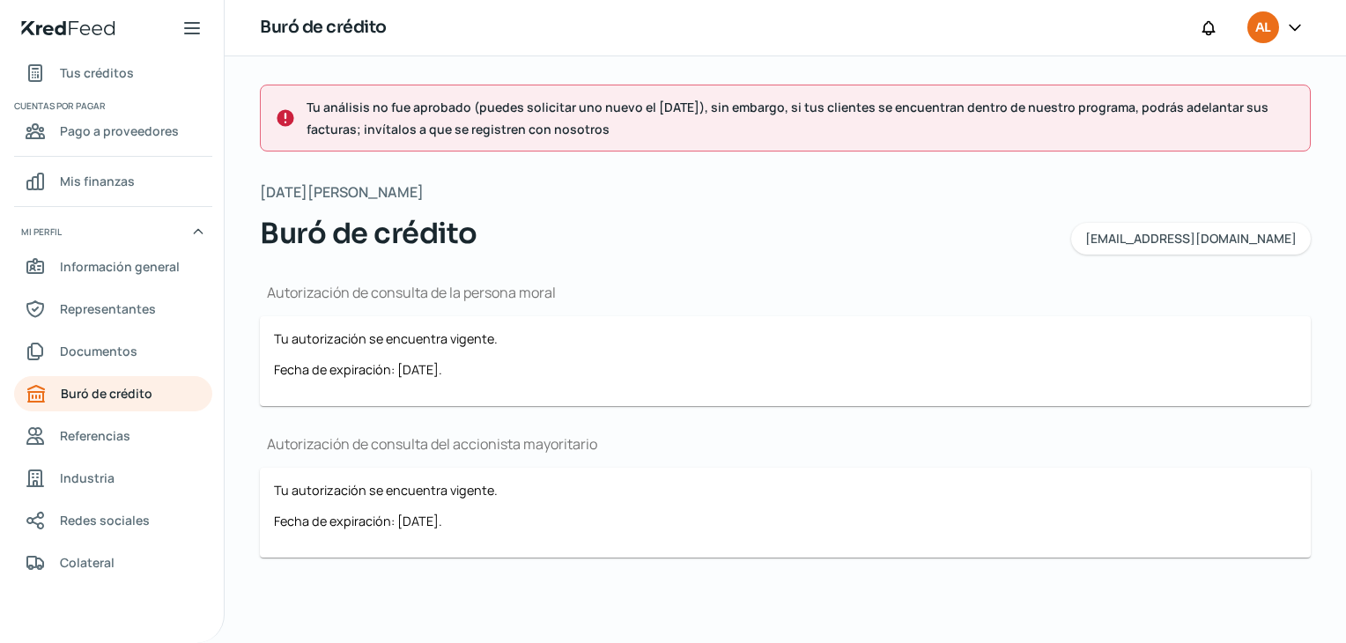
click at [1300, 25] on icon at bounding box center [1294, 27] width 11 height 5
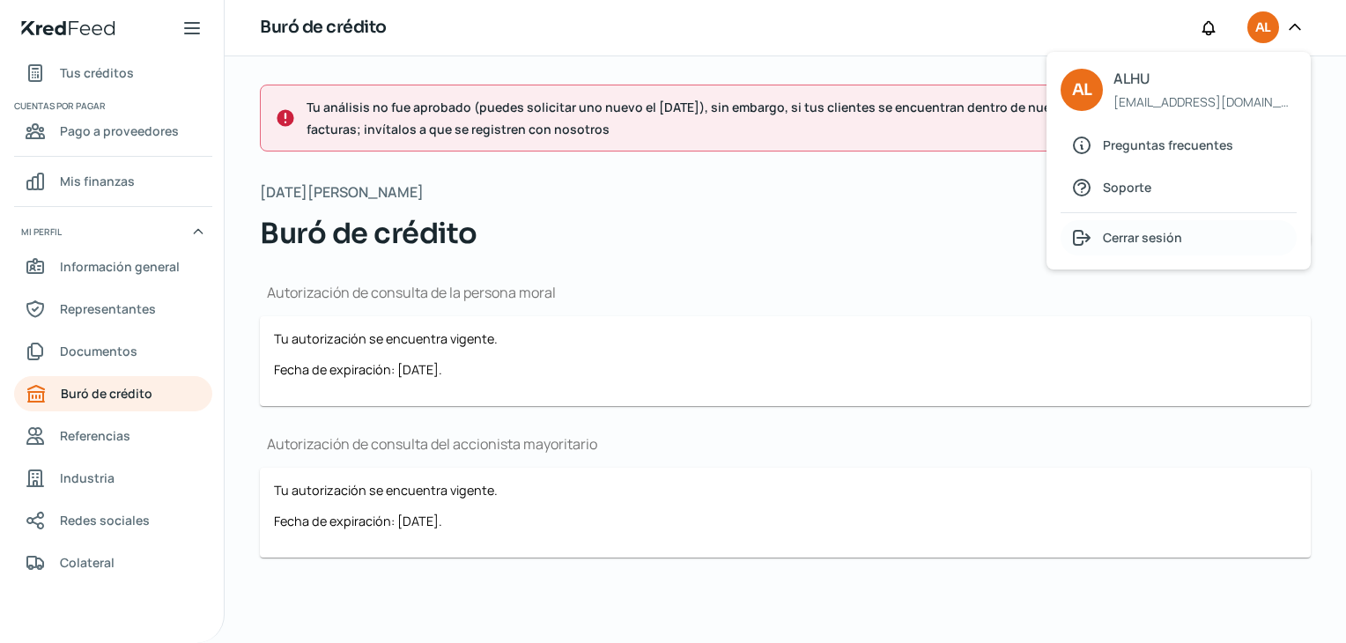
click at [1155, 234] on span "Cerrar sesión" at bounding box center [1142, 237] width 79 height 22
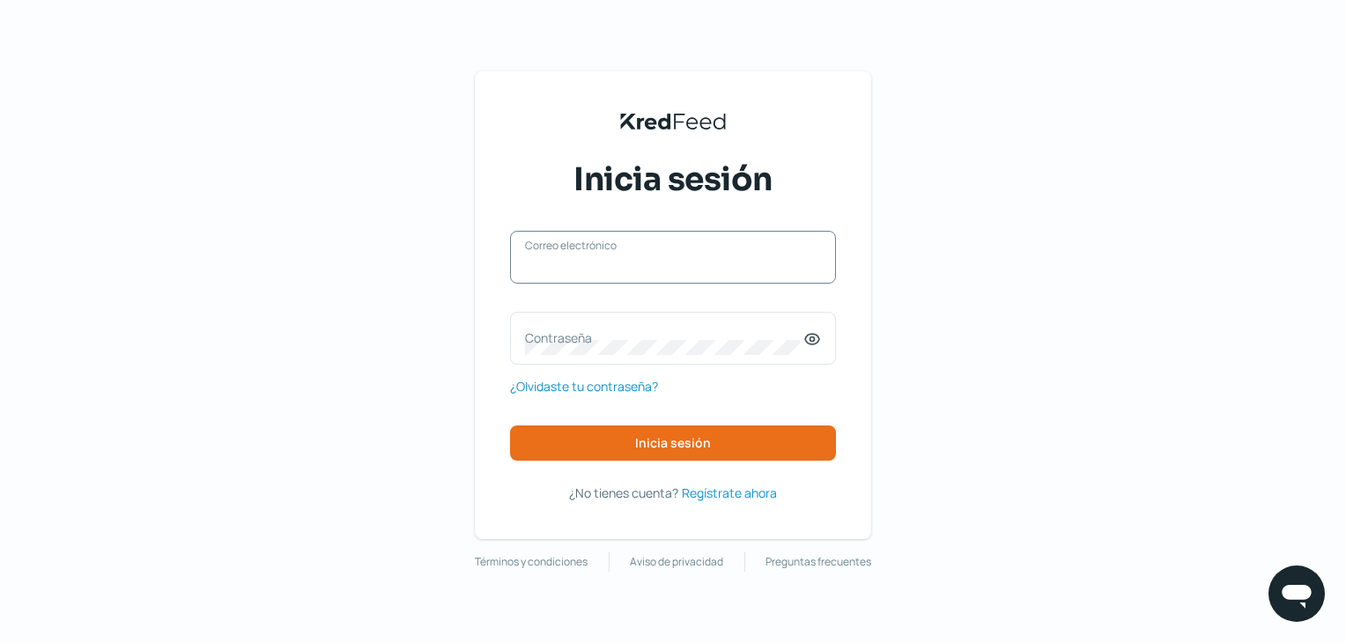
click at [556, 265] on input "Correo electrónico" at bounding box center [673, 266] width 296 height 16
type input "01papel.cart@g"
click at [744, 493] on span "Regístrate ahora" at bounding box center [729, 493] width 95 height 22
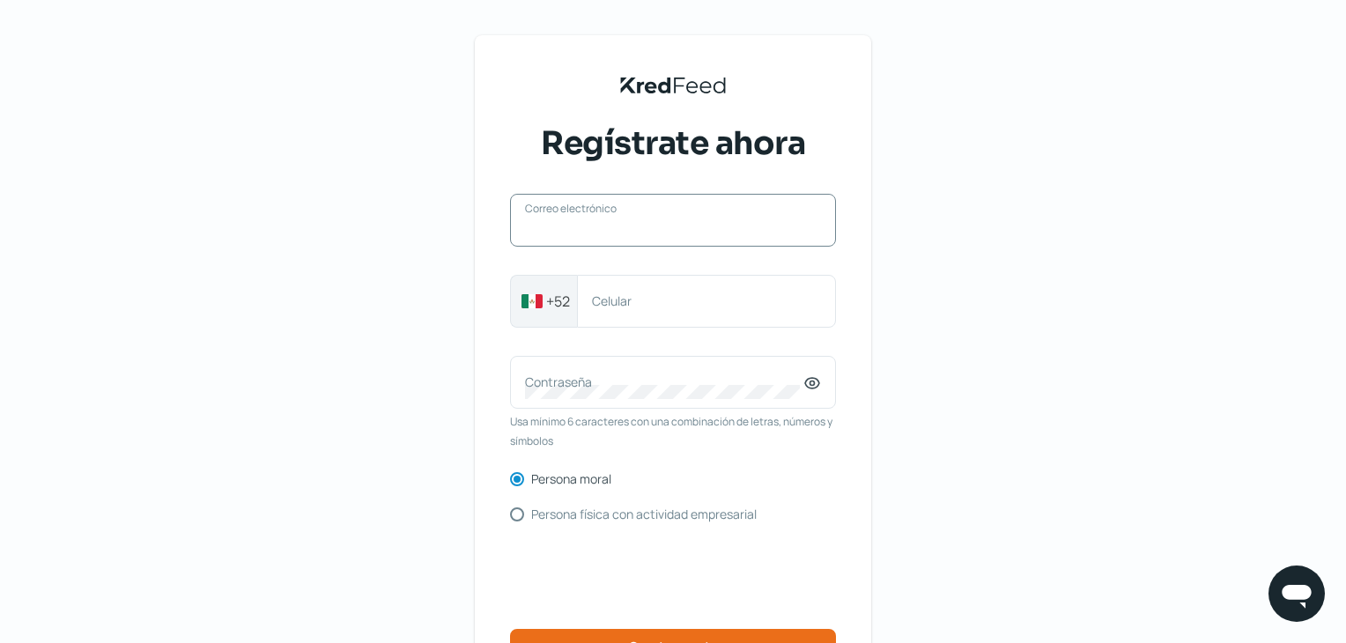
click at [581, 231] on input "Correo electrónico" at bounding box center [673, 229] width 296 height 16
type input "[EMAIL_ADDRESS][DOMAIN_NAME]"
type input "4792293955"
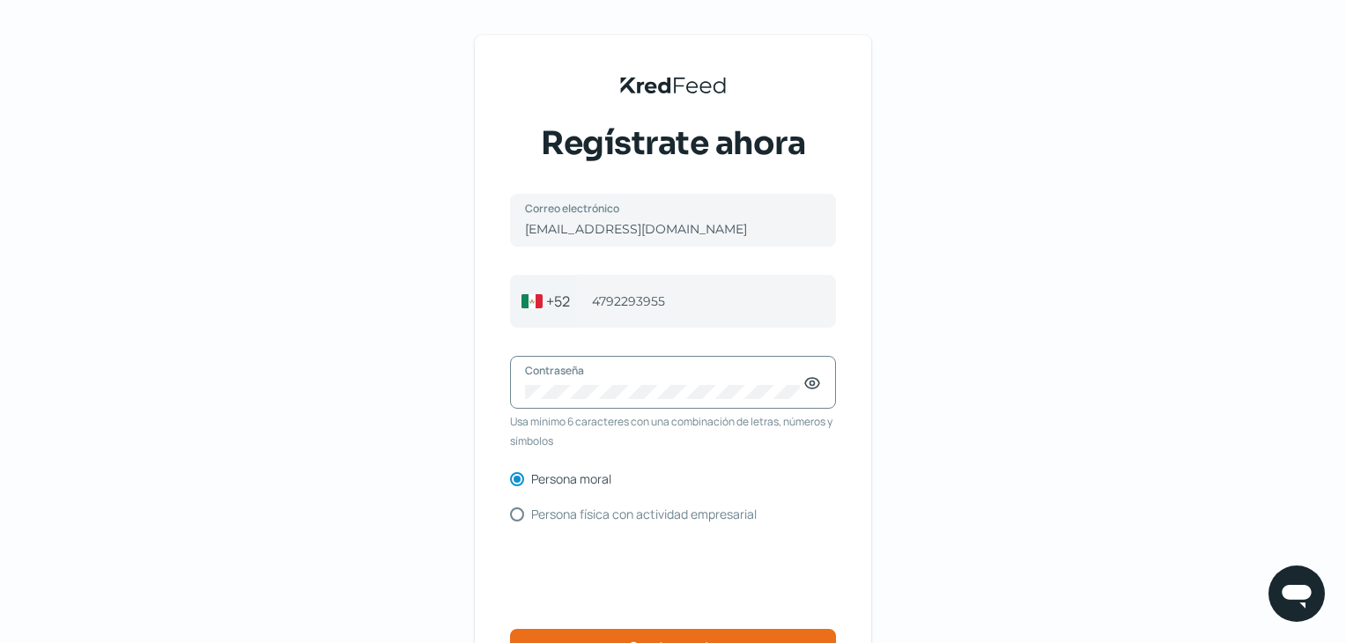
click at [870, 300] on div "KredFeed's Black Logo Regístrate ahora [EMAIL_ADDRESS][DOMAIN_NAME] Correo elec…" at bounding box center [673, 388] width 396 height 707
click at [816, 389] on icon at bounding box center [812, 383] width 18 height 18
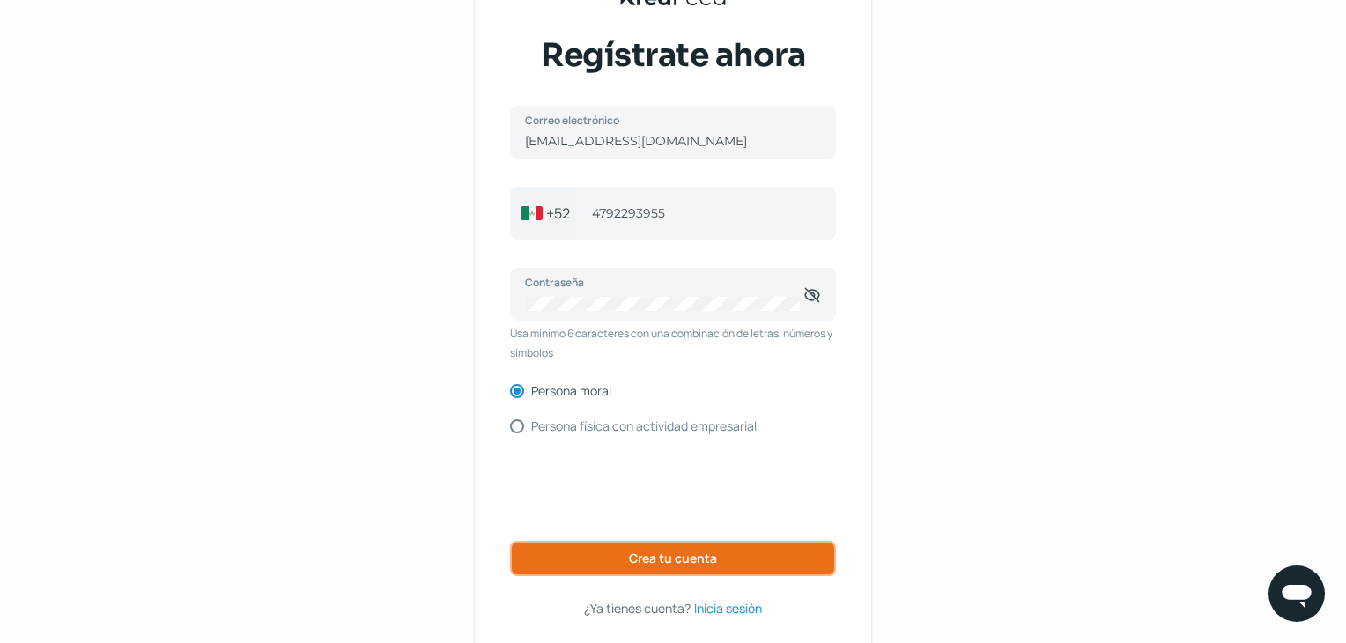
click at [669, 555] on span "Crea tu cuenta" at bounding box center [673, 558] width 88 height 12
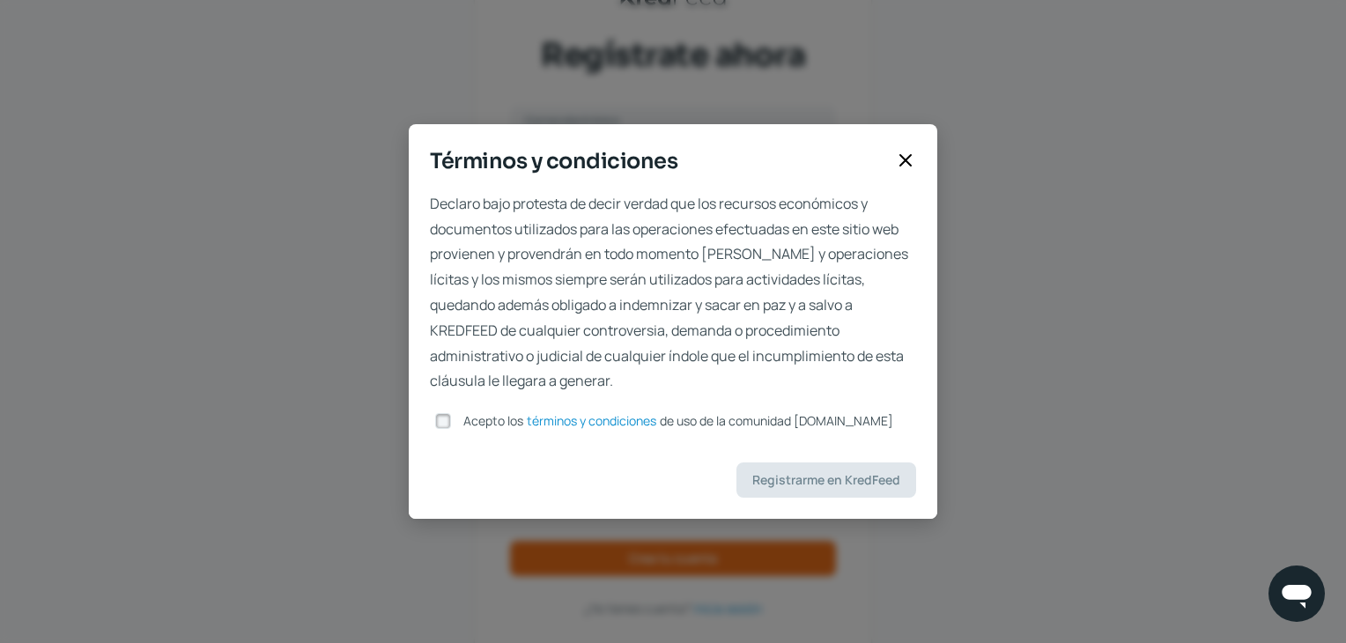
click at [450, 425] on input "Acepto los términos y condiciones de uso de la comunidad [DOMAIN_NAME]" at bounding box center [443, 421] width 16 height 16
checkbox input "true"
click at [877, 477] on span "Registrarme en KredFeed" at bounding box center [826, 480] width 148 height 12
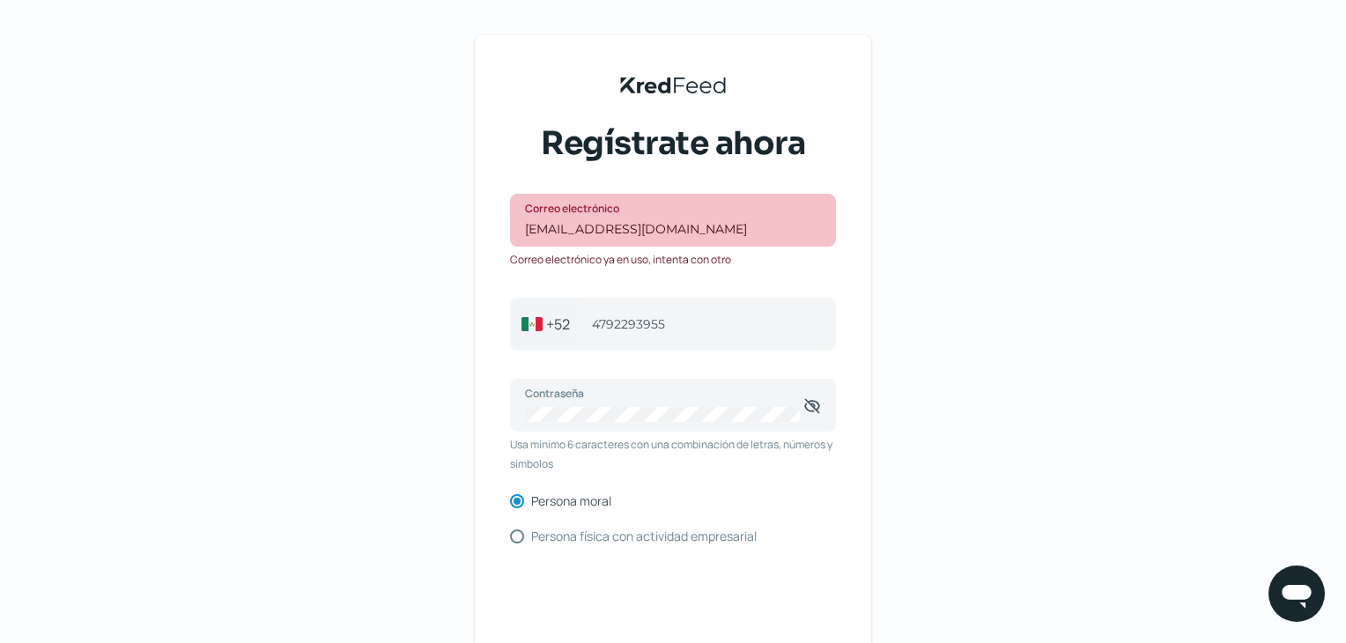
scroll to position [176, 0]
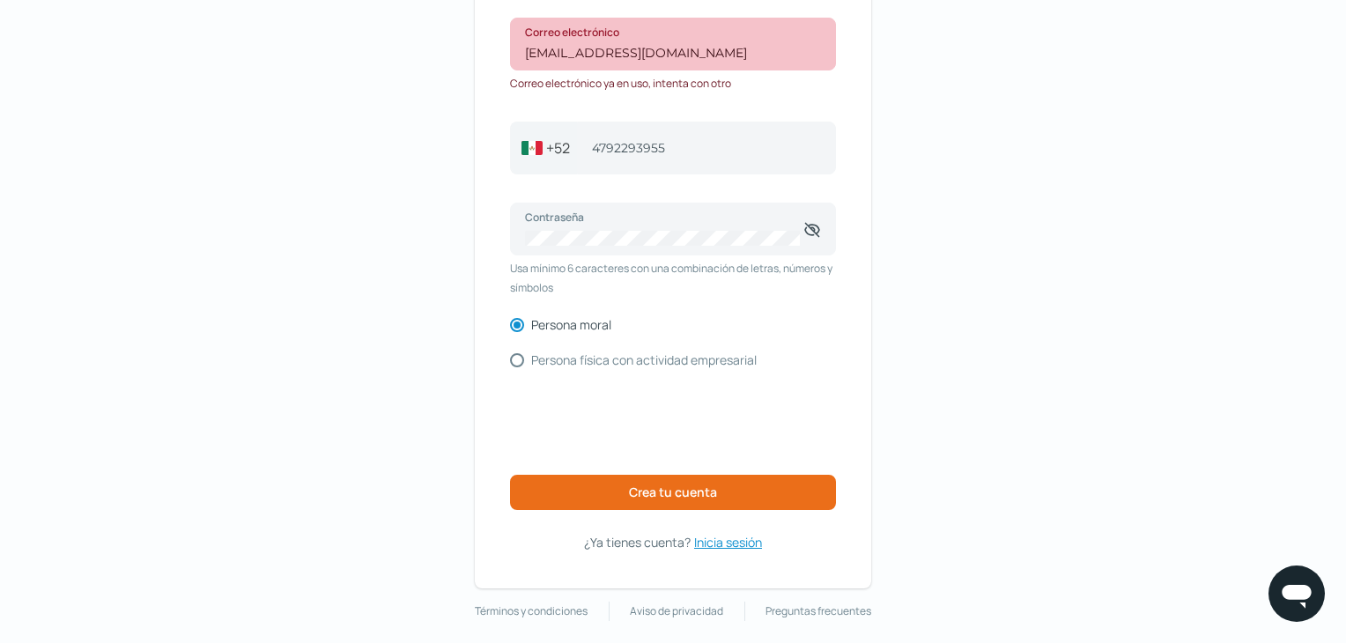
click at [731, 541] on span "Inicia sesión" at bounding box center [728, 542] width 68 height 22
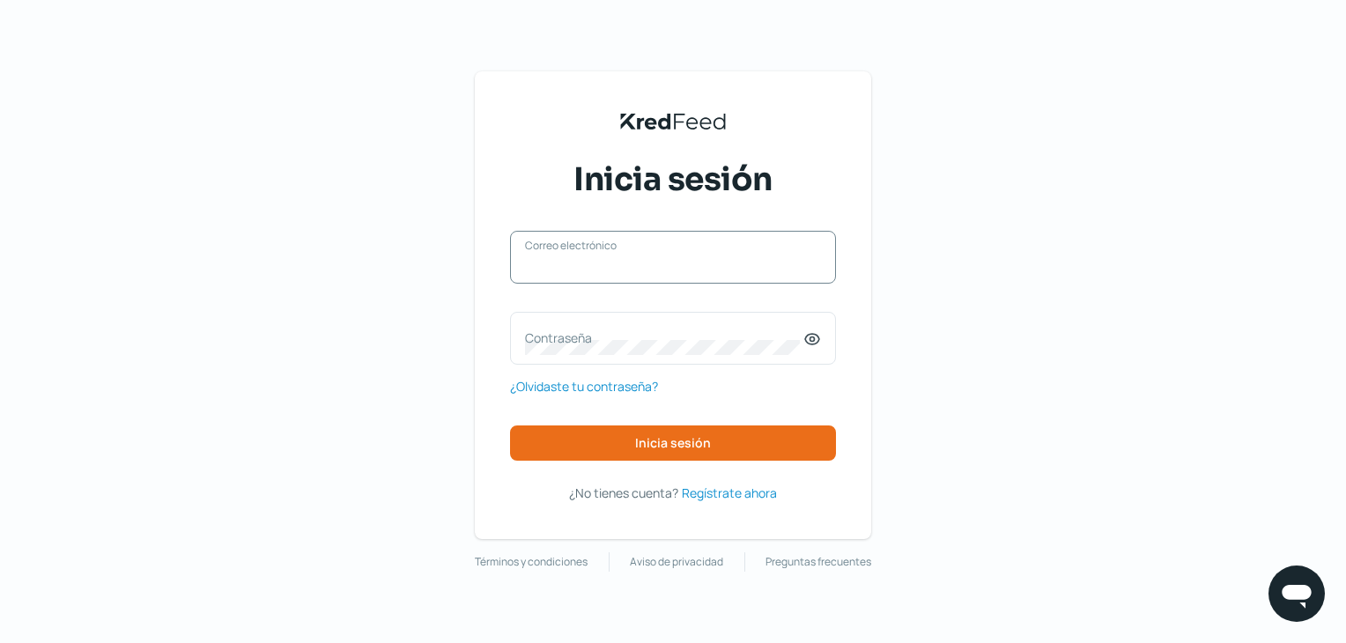
click at [622, 270] on input "Correo electrónico" at bounding box center [673, 266] width 296 height 16
type input "[EMAIL_ADDRESS][DOMAIN_NAME]"
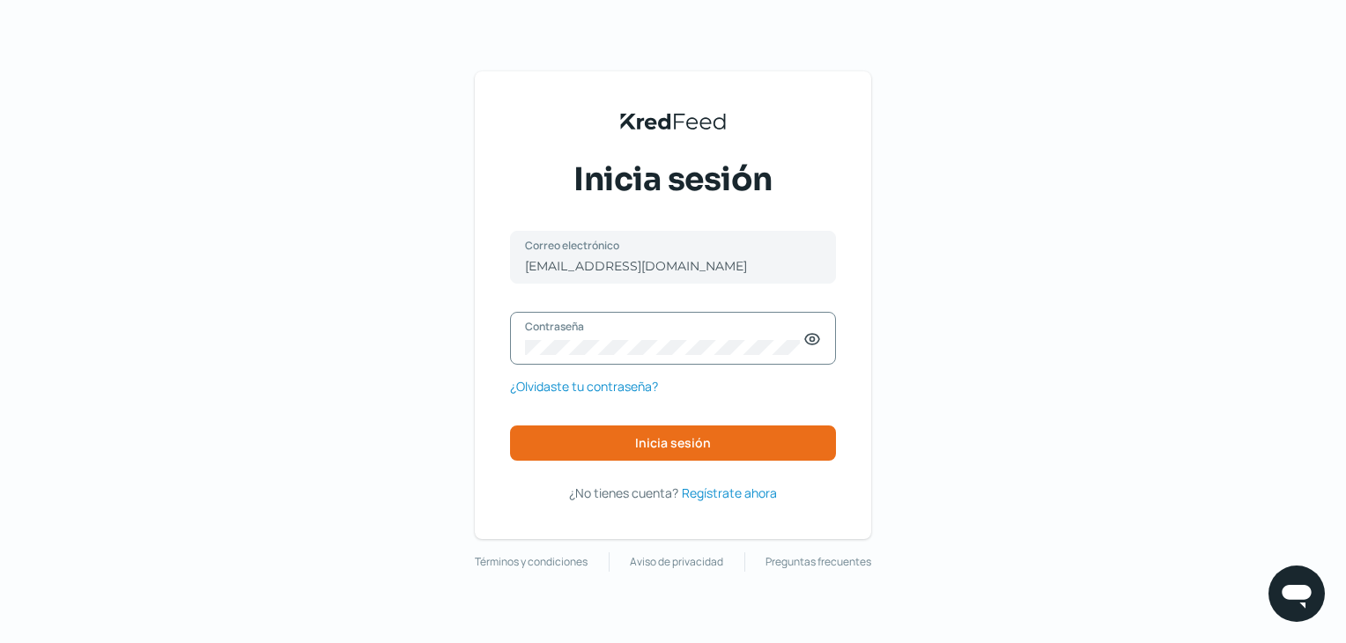
click at [812, 338] on icon at bounding box center [812, 339] width 18 height 18
click at [898, 449] on div "KredFeed's Black Logo Inicia sesión [EMAIL_ADDRESS][DOMAIN_NAME] Correo electró…" at bounding box center [673, 321] width 1346 height 643
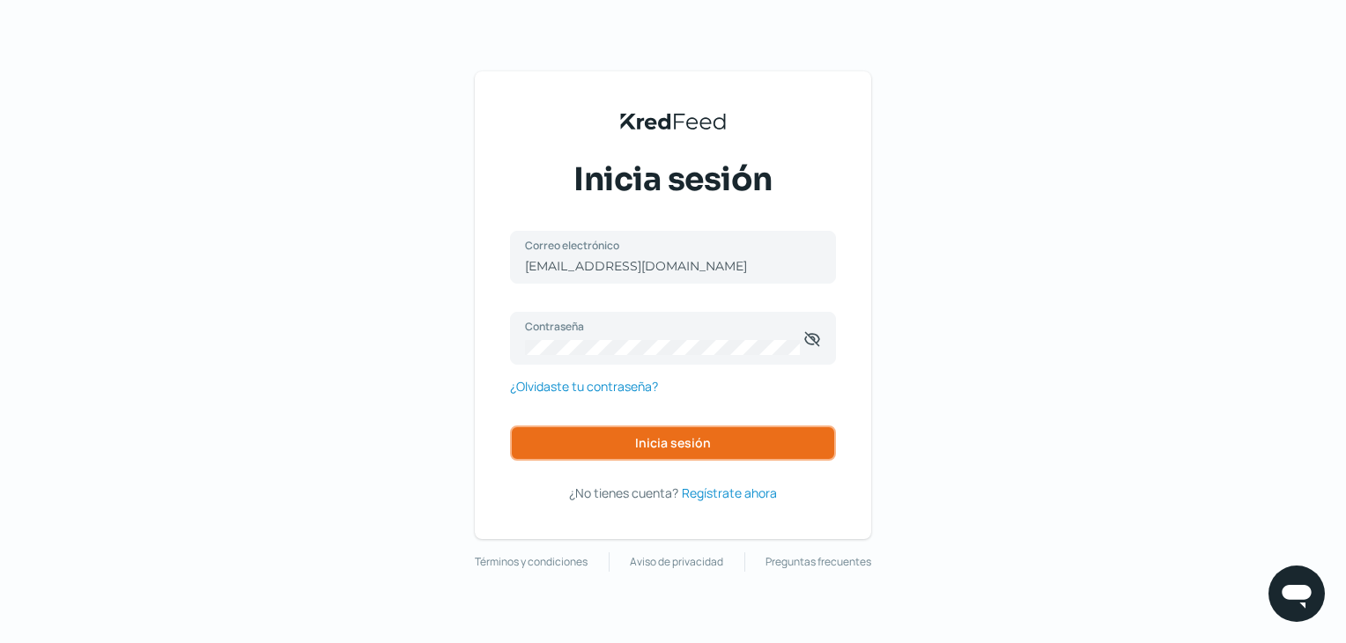
click at [687, 454] on button "Inicia sesión" at bounding box center [673, 442] width 326 height 35
